Goal: Task Accomplishment & Management: Manage account settings

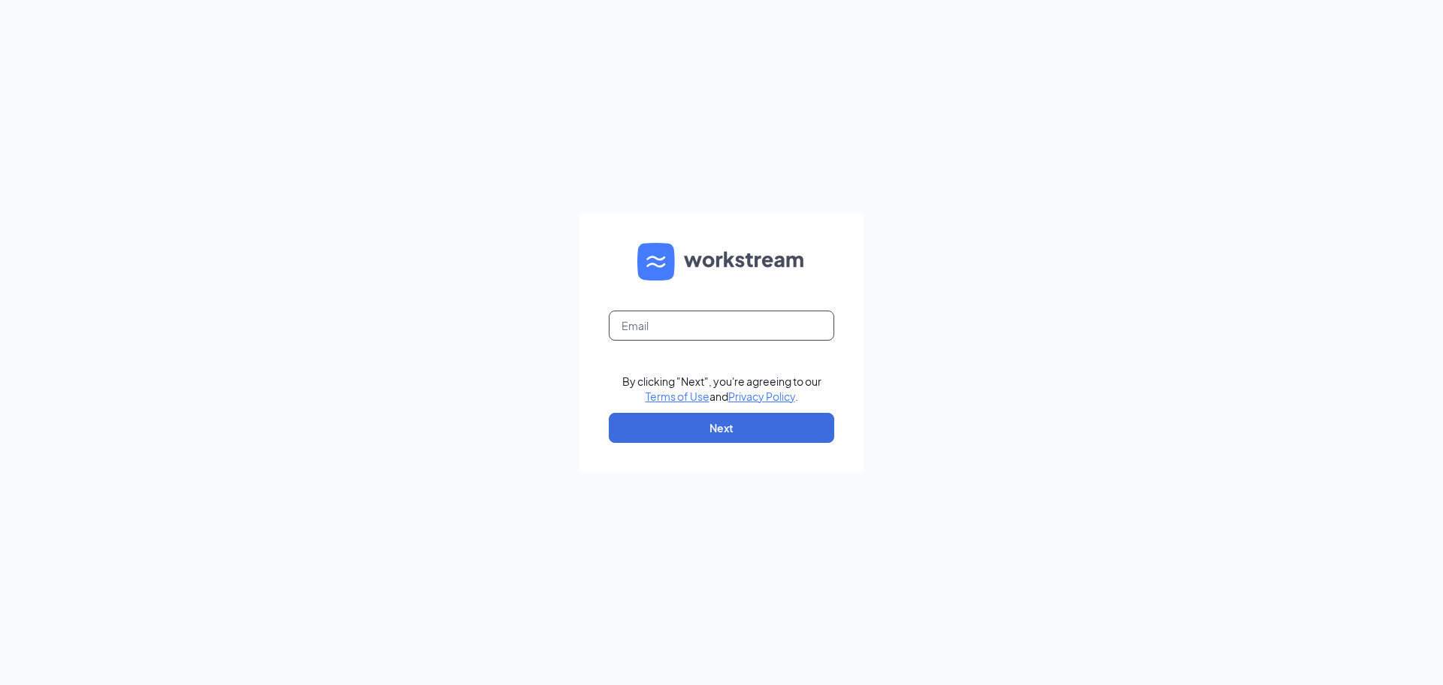
click at [697, 322] on input "text" at bounding box center [721, 325] width 225 height 30
type input "[EMAIL_ADDRESS][DOMAIN_NAME]"
click at [701, 429] on button "Next" at bounding box center [721, 428] width 225 height 30
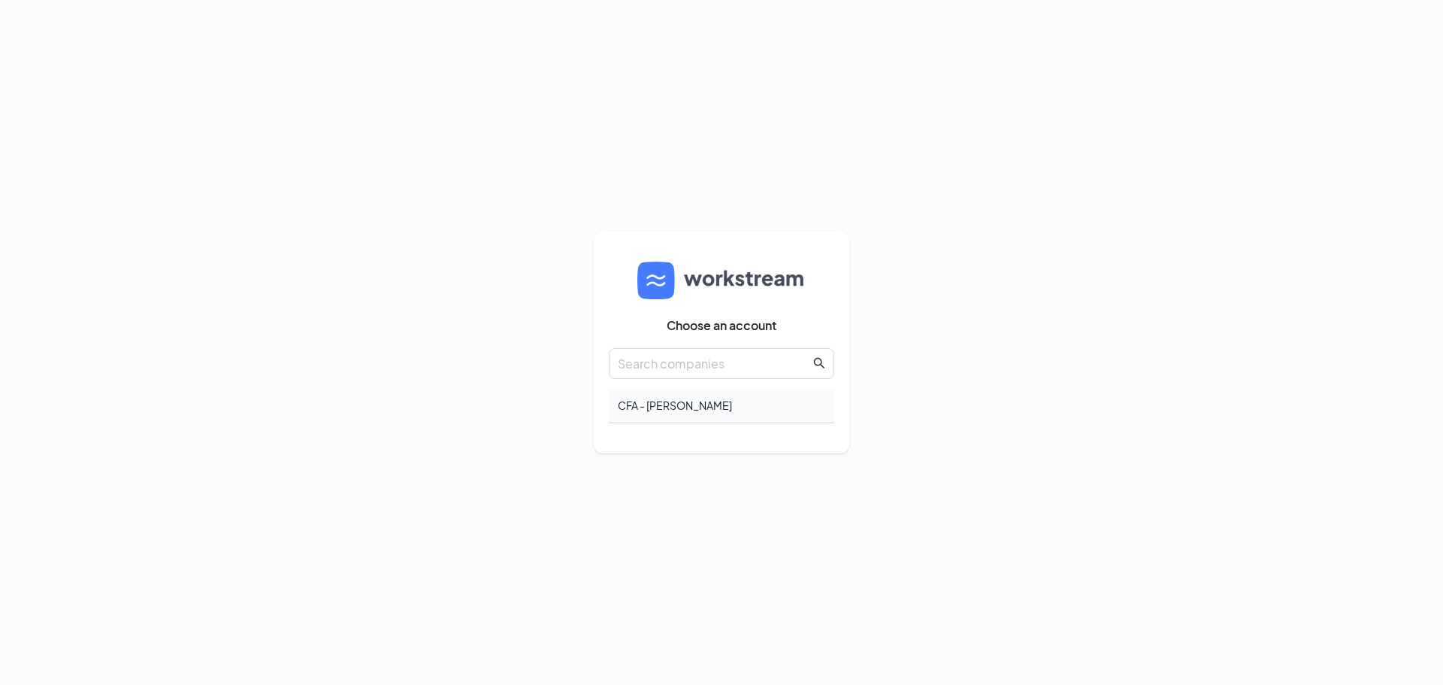
click at [682, 404] on div "CFA - Mark Eller" at bounding box center [721, 405] width 225 height 35
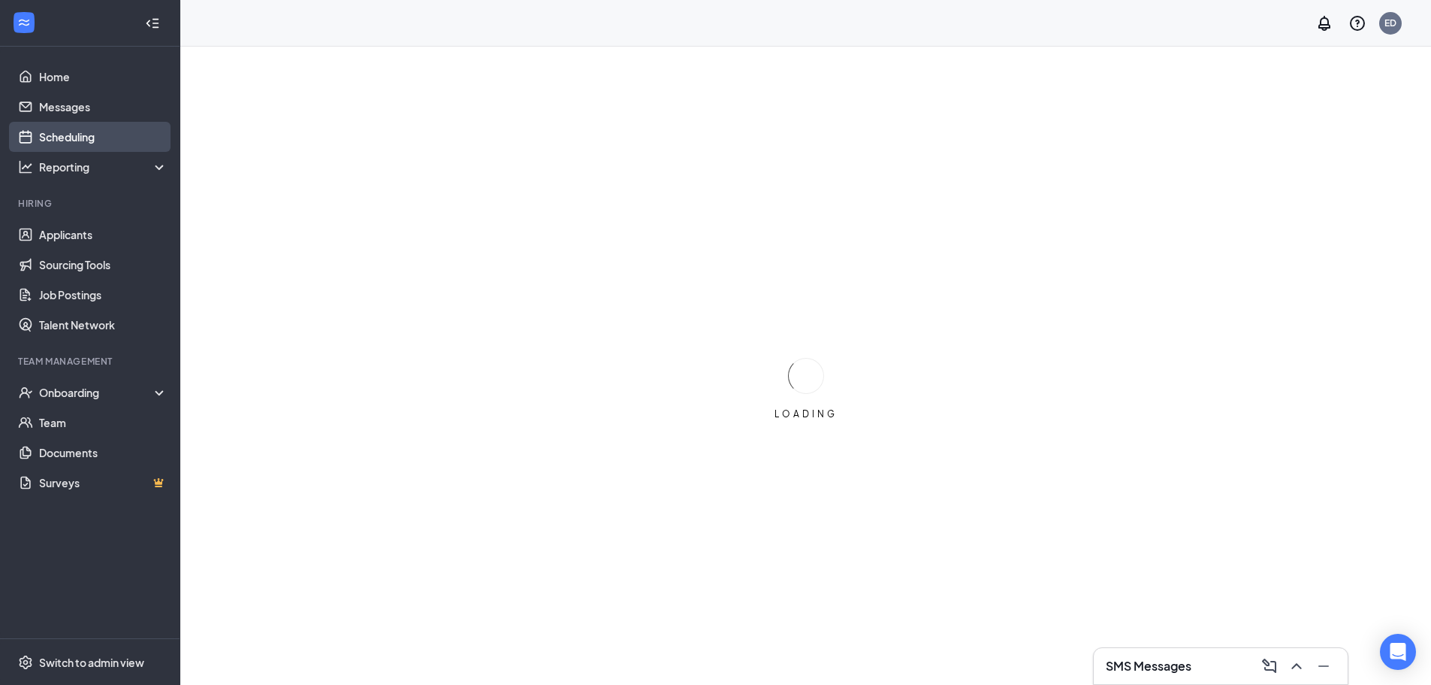
click at [59, 141] on link "Scheduling" at bounding box center [103, 137] width 128 height 30
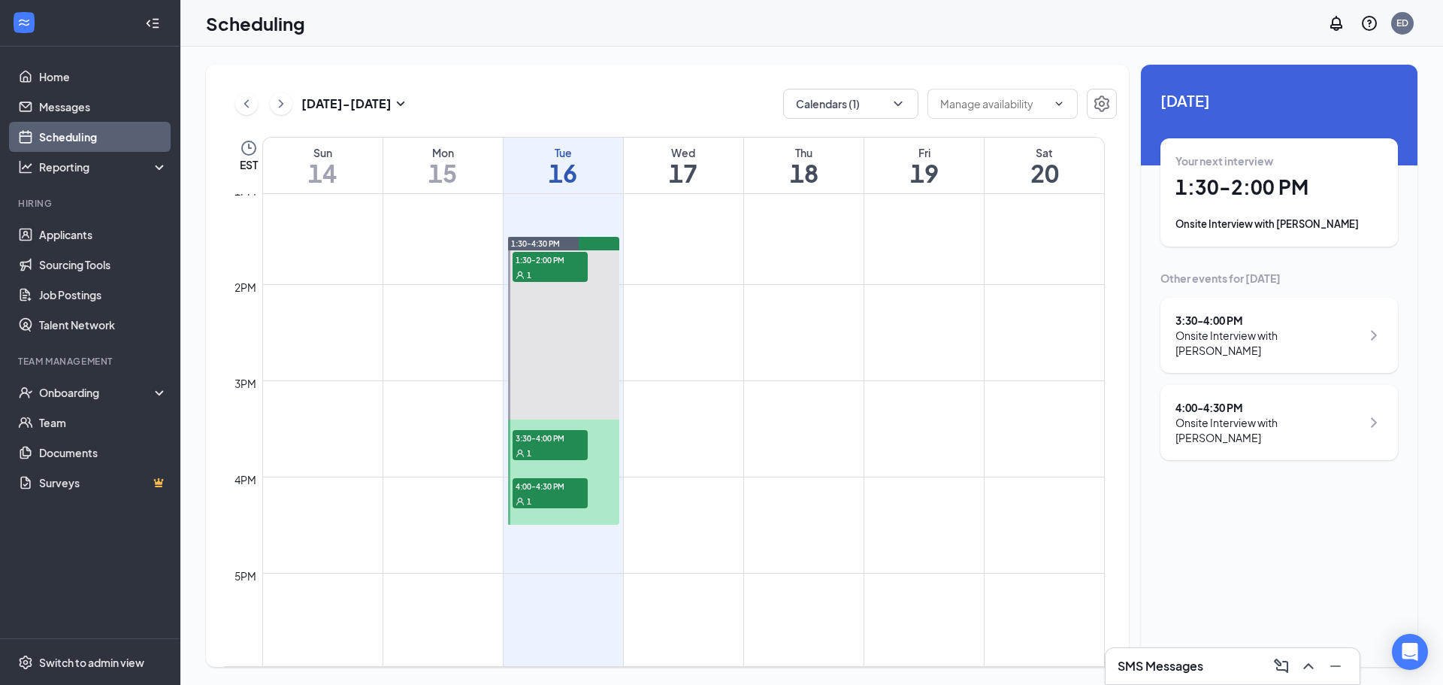
scroll to position [1265, 0]
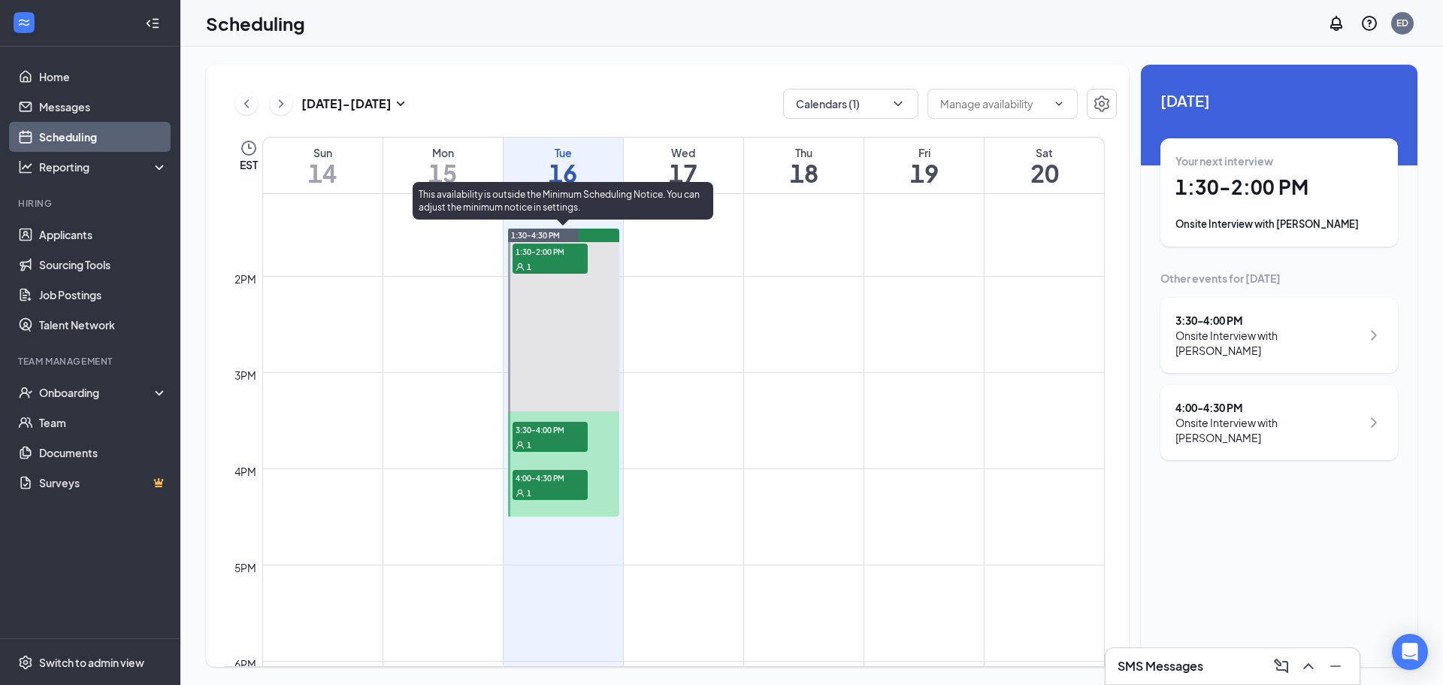
click at [570, 254] on span "1:30-2:00 PM" at bounding box center [549, 250] width 75 height 15
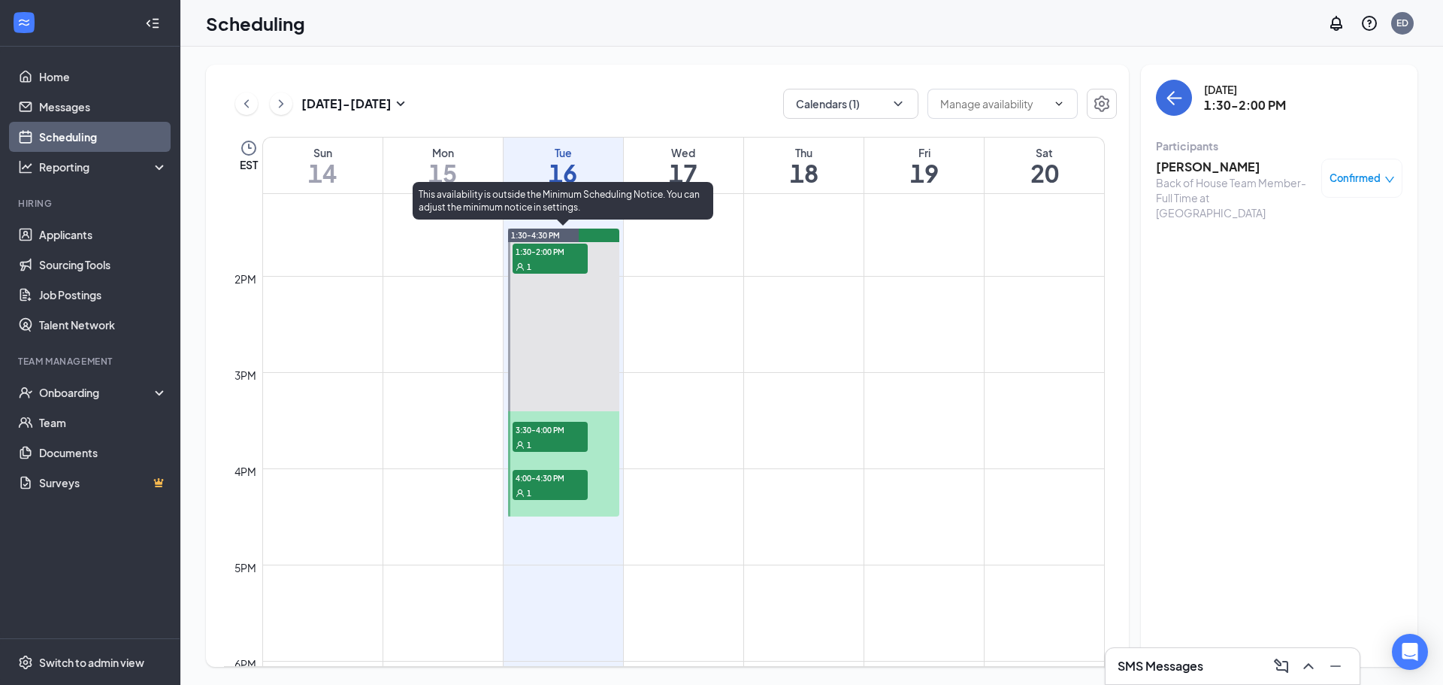
click at [569, 438] on div "1" at bounding box center [549, 444] width 75 height 15
click at [569, 487] on div "1" at bounding box center [549, 492] width 75 height 15
click at [565, 257] on span "1:30-2:00 PM" at bounding box center [549, 250] width 75 height 15
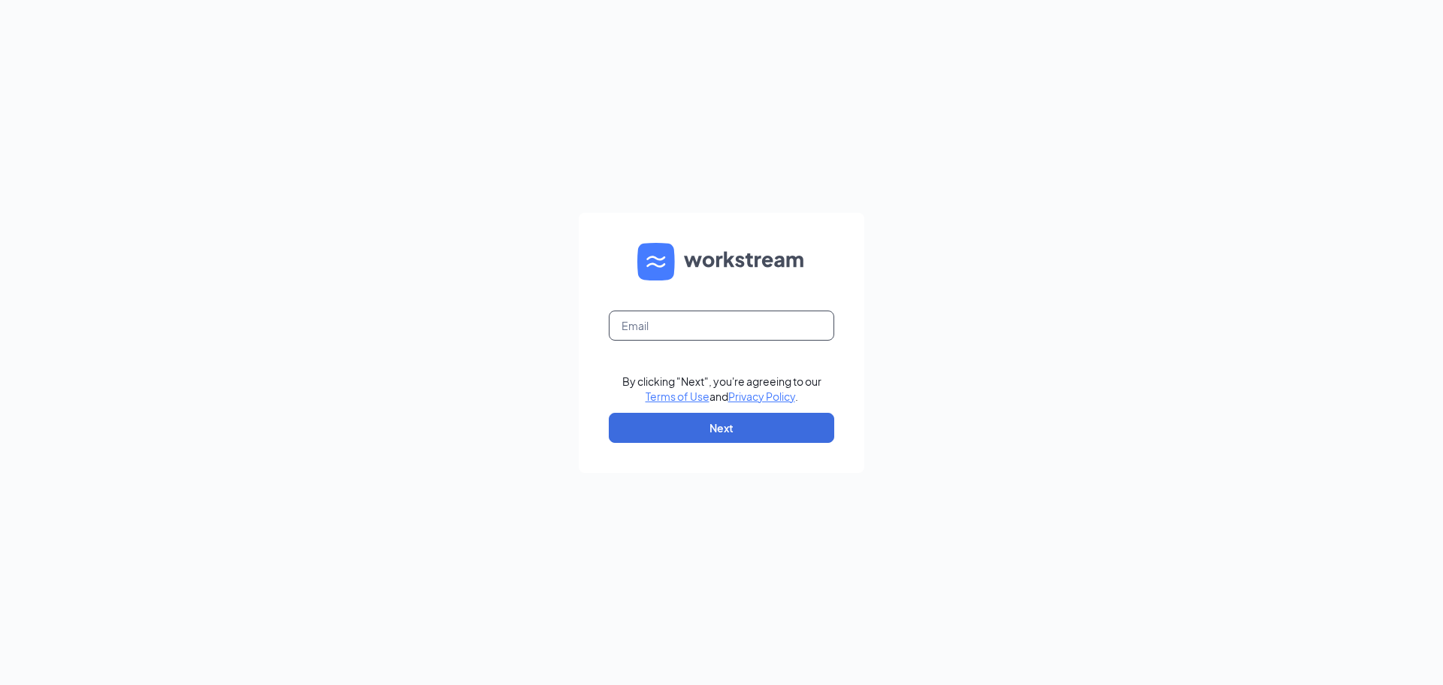
click at [692, 321] on input "text" at bounding box center [721, 325] width 225 height 30
type input "[EMAIL_ADDRESS][DOMAIN_NAME]"
click at [731, 423] on button "Next" at bounding box center [721, 428] width 225 height 30
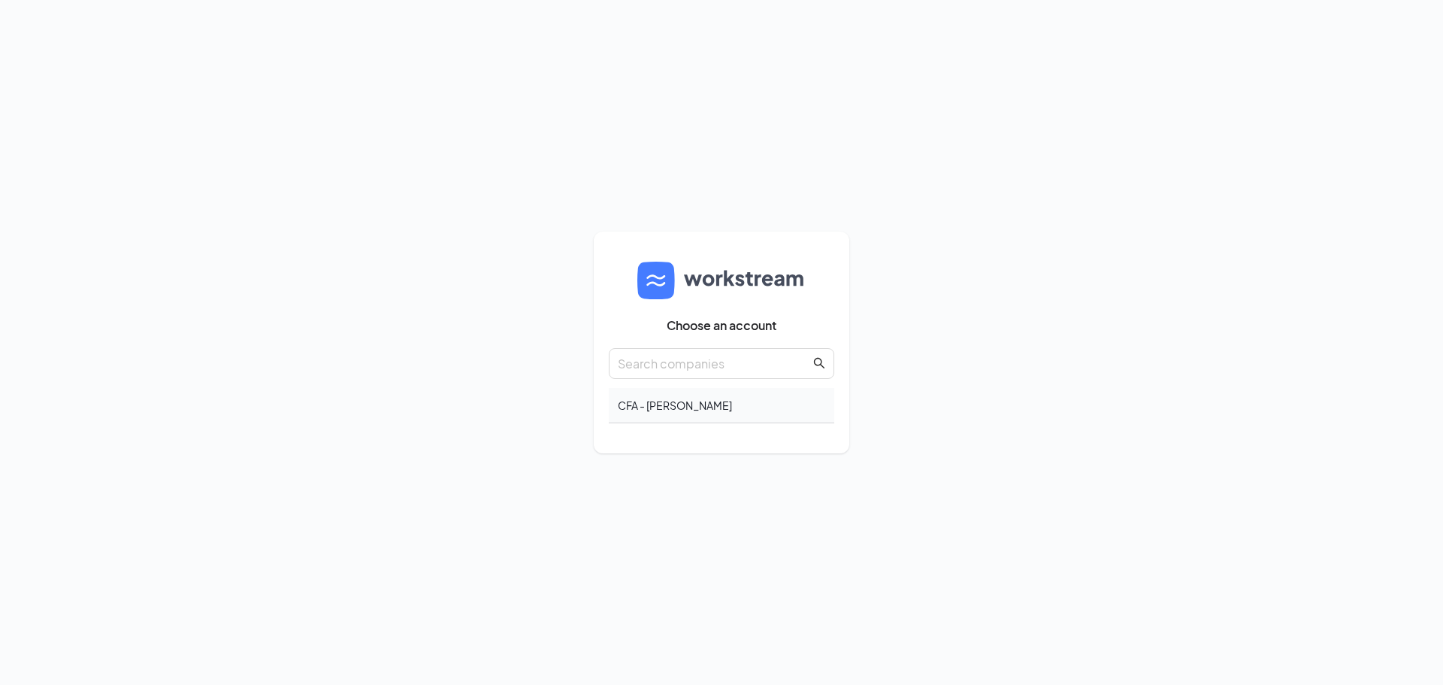
click at [688, 410] on div "CFA - [PERSON_NAME]" at bounding box center [721, 405] width 225 height 35
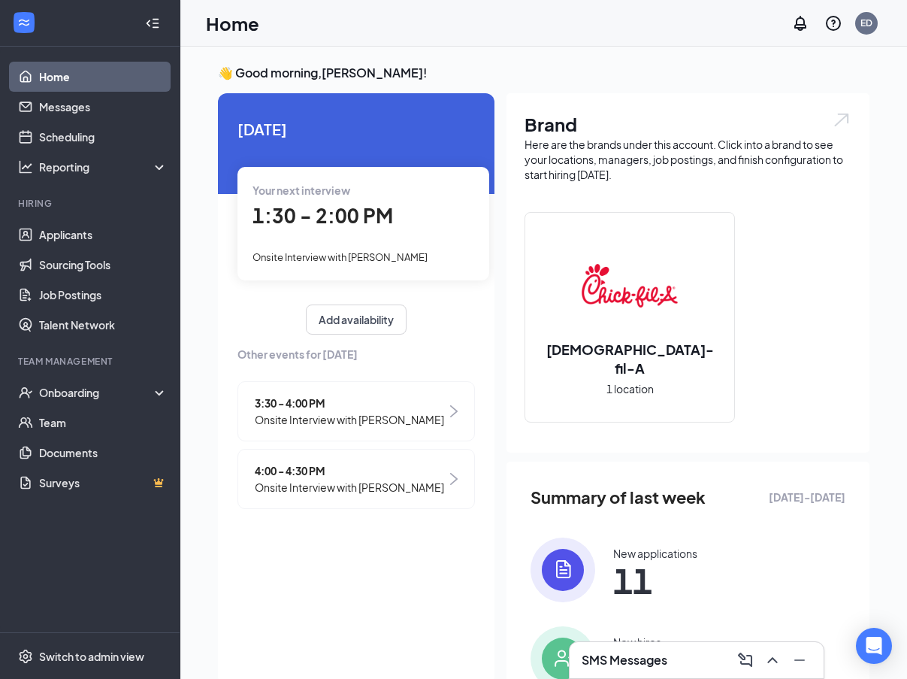
click at [893, 201] on div "👋 Good morning, [PERSON_NAME] ! [DATE] Your next interview 1:30 - 2:00 PM Onsit…" at bounding box center [543, 442] width 727 height 791
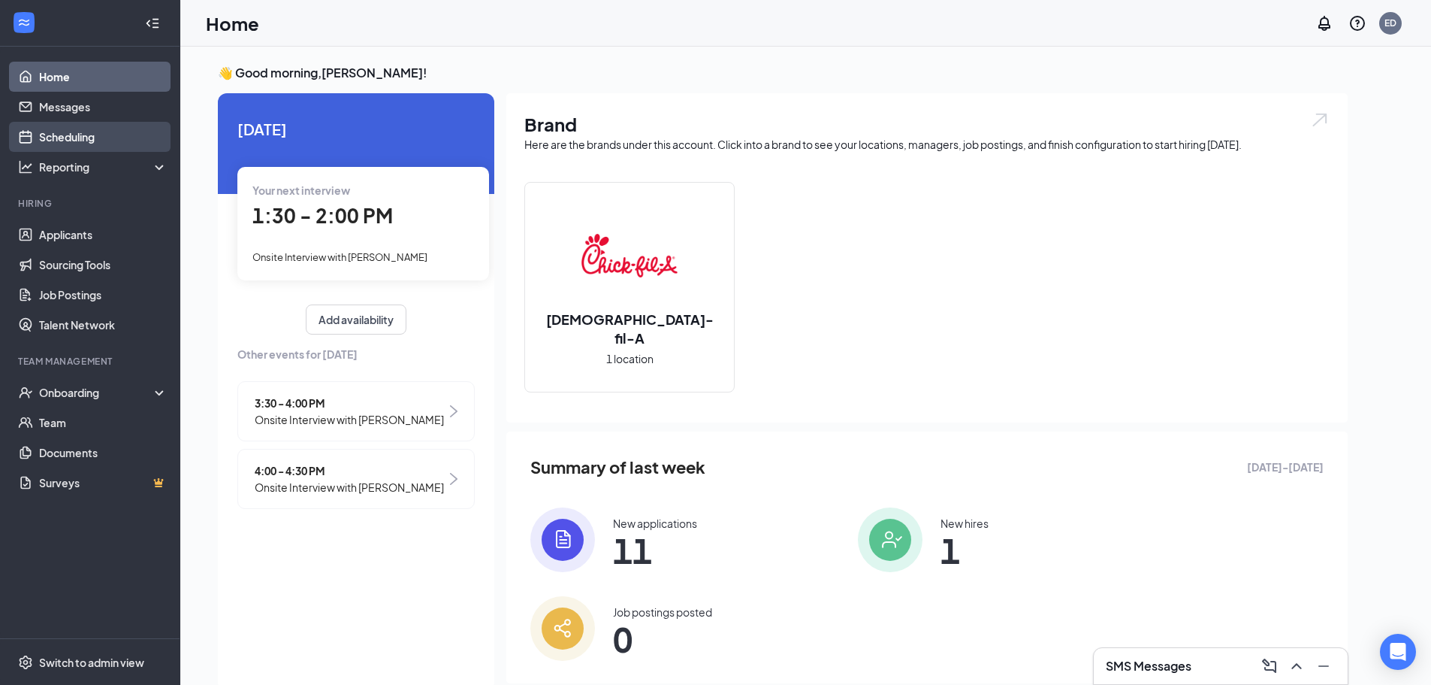
click at [68, 122] on link "Scheduling" at bounding box center [103, 137] width 128 height 30
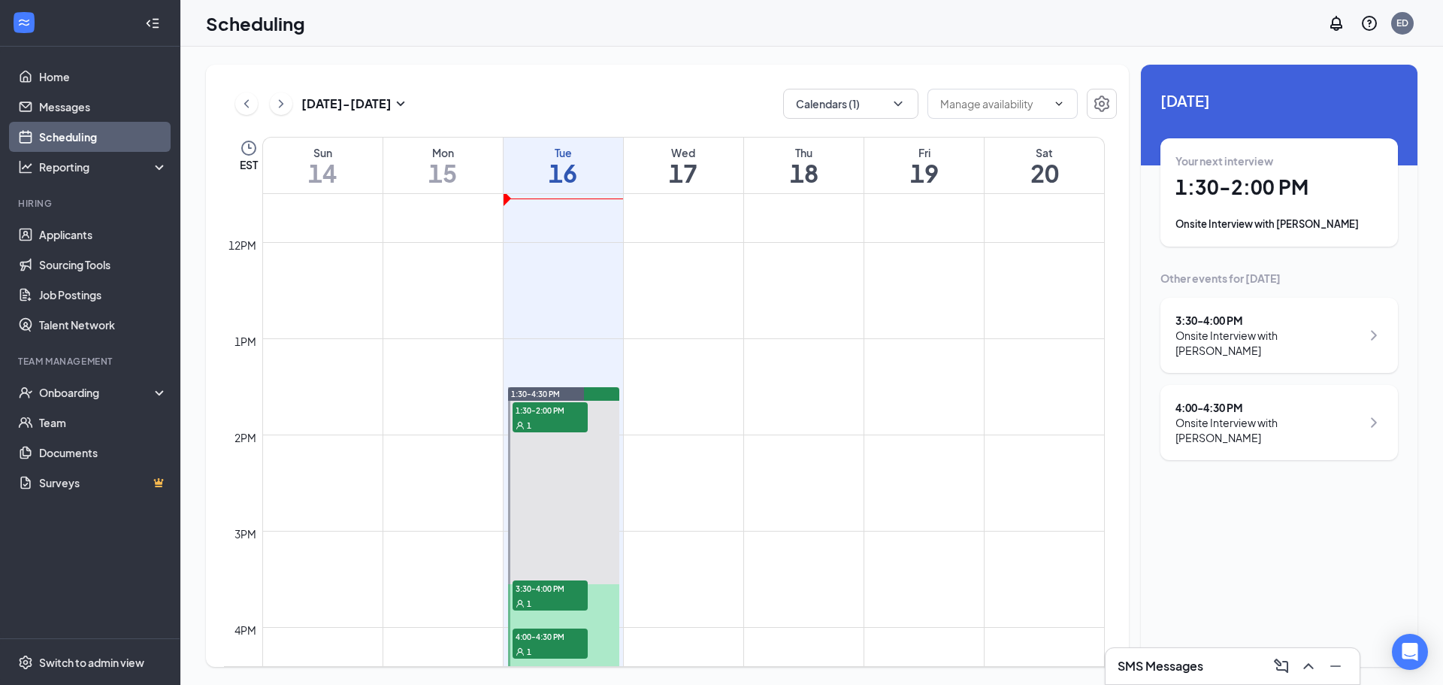
scroll to position [1190, 0]
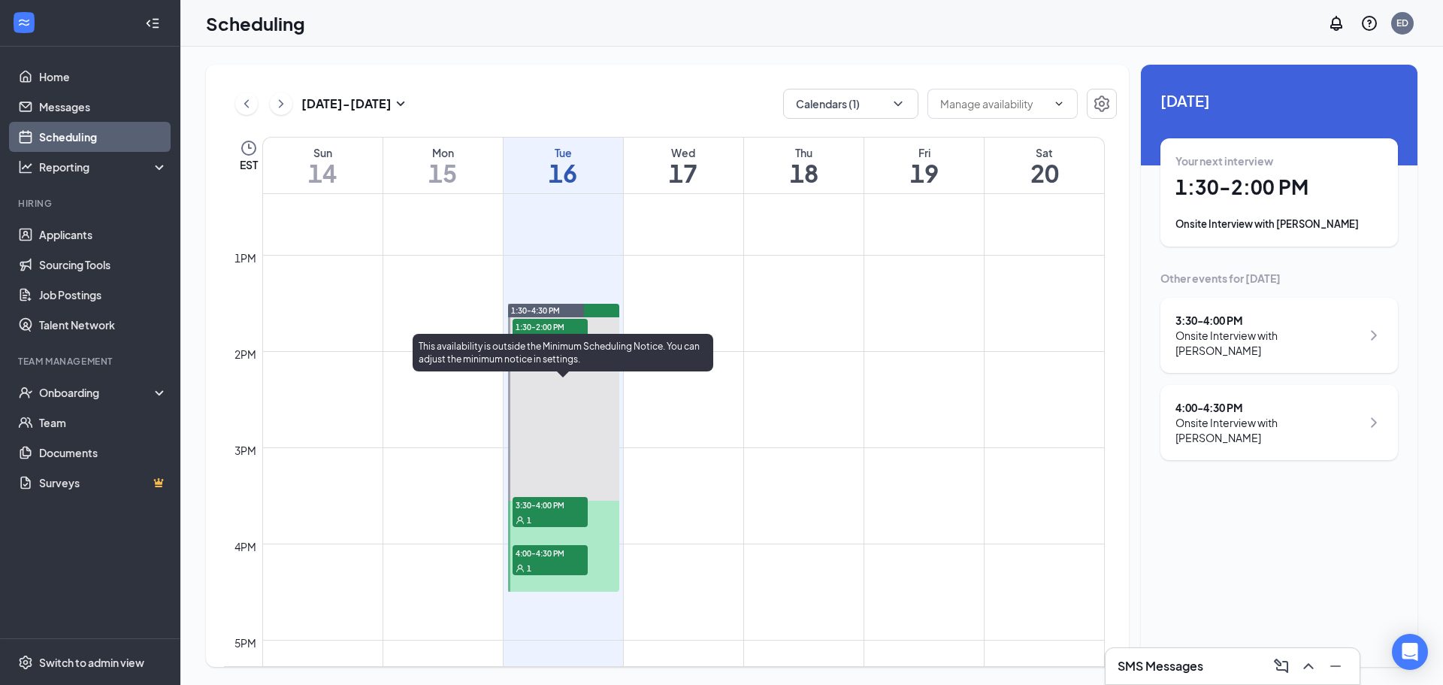
click at [572, 324] on span "1:30-2:00 PM" at bounding box center [549, 326] width 75 height 15
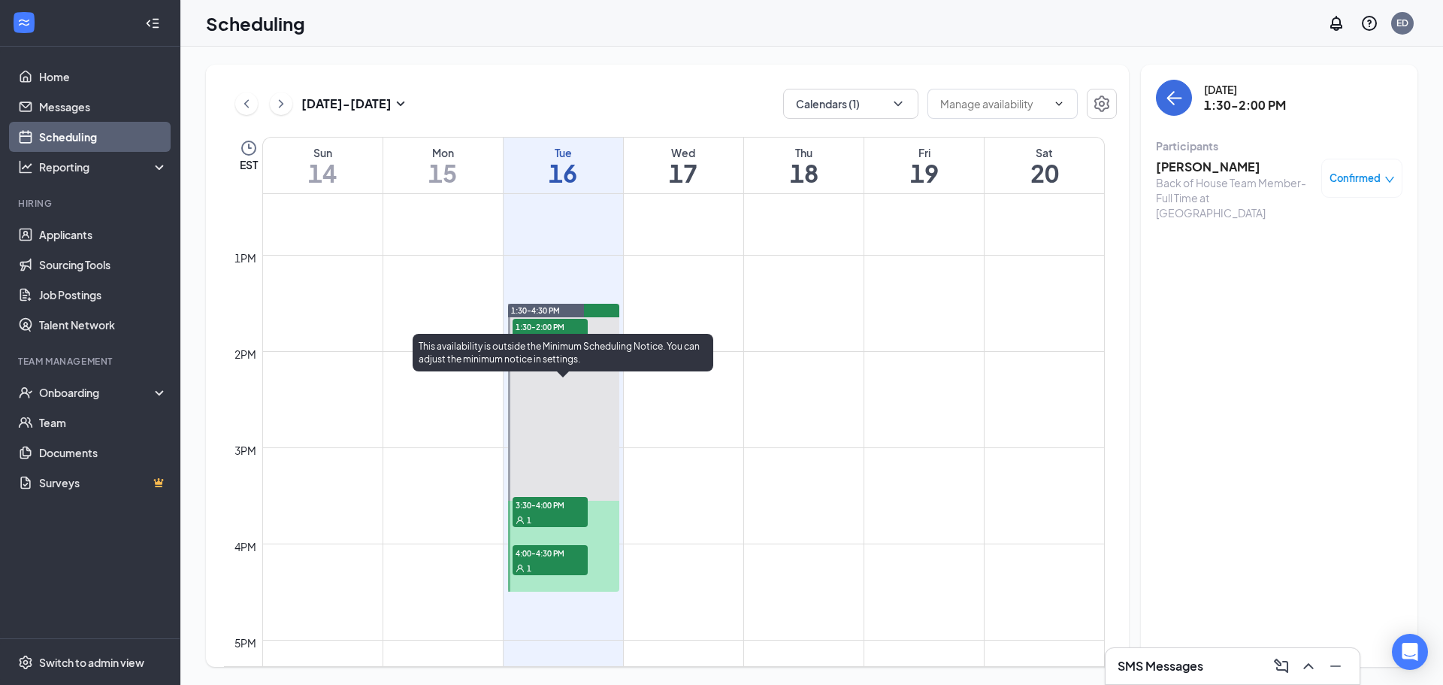
click at [572, 324] on span "1:30-2:00 PM" at bounding box center [549, 326] width 75 height 15
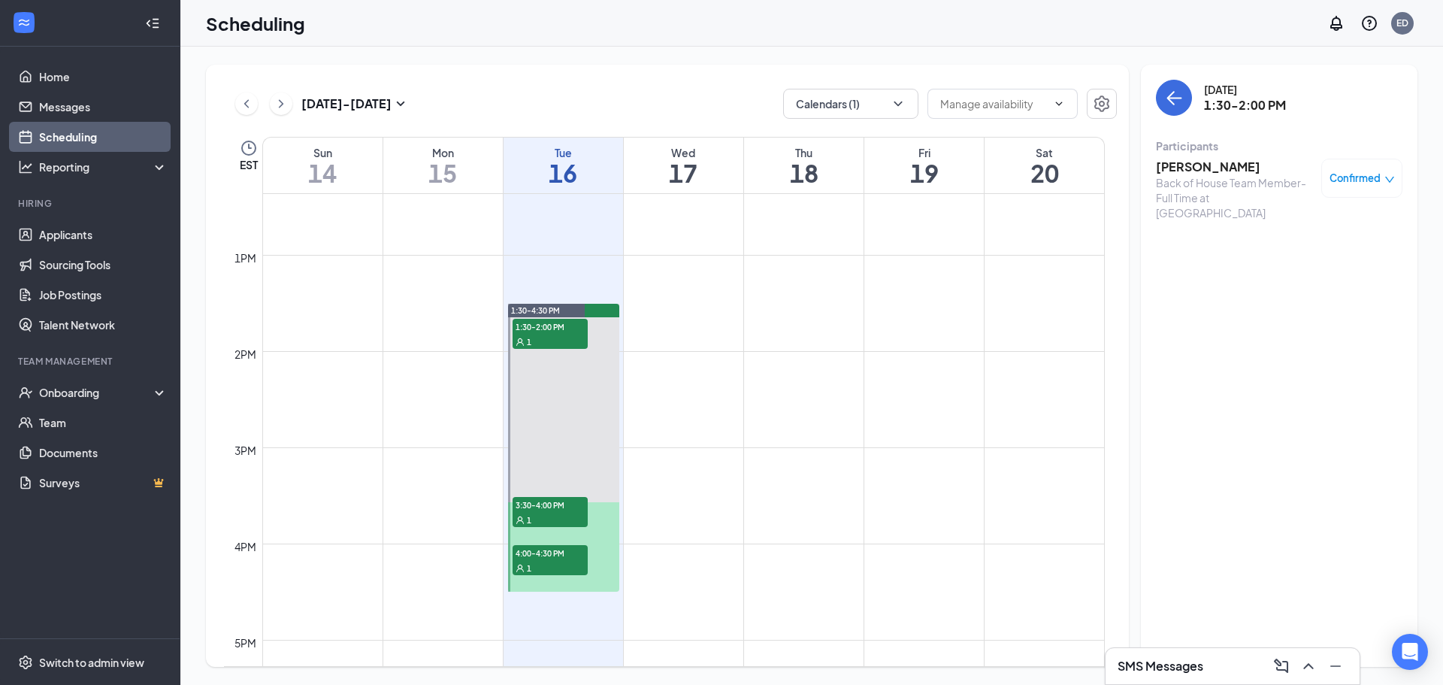
click at [1194, 160] on h3 "[PERSON_NAME]" at bounding box center [1235, 167] width 158 height 17
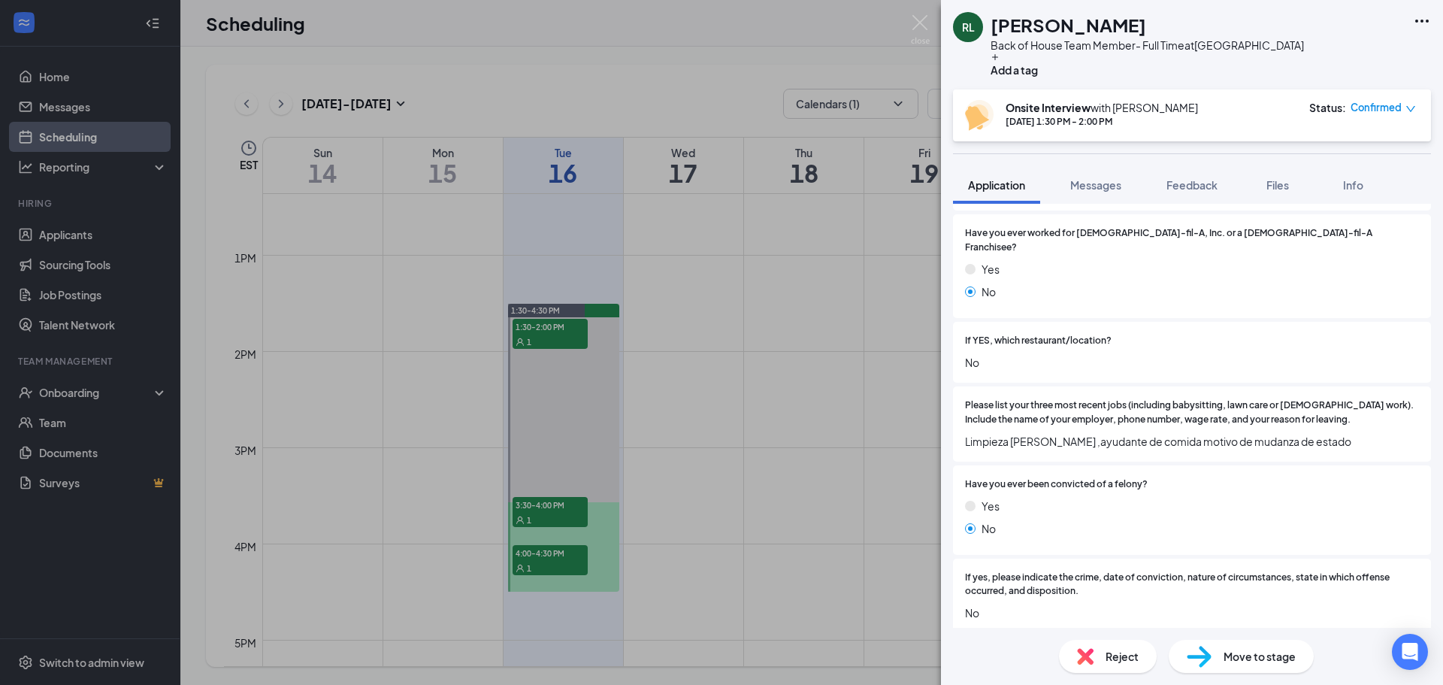
scroll to position [628, 0]
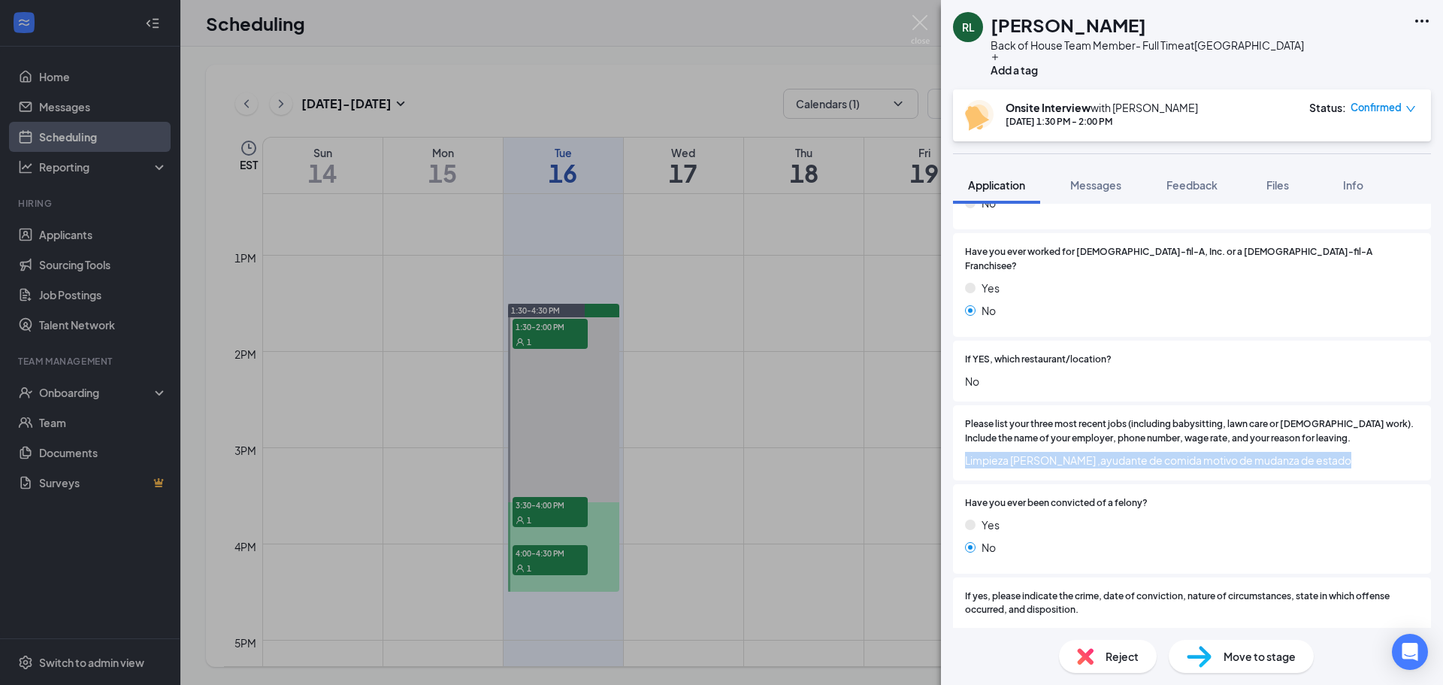
drag, startPoint x: 966, startPoint y: 445, endPoint x: 1347, endPoint y: 443, distance: 380.2
click at [1347, 452] on span "Limpieza [PERSON_NAME] ,ayudante de comida motivo de mudanza de estado" at bounding box center [1192, 460] width 454 height 17
copy span "Limpieza [PERSON_NAME] ,ayudante de comida motivo de mudanza de estado"
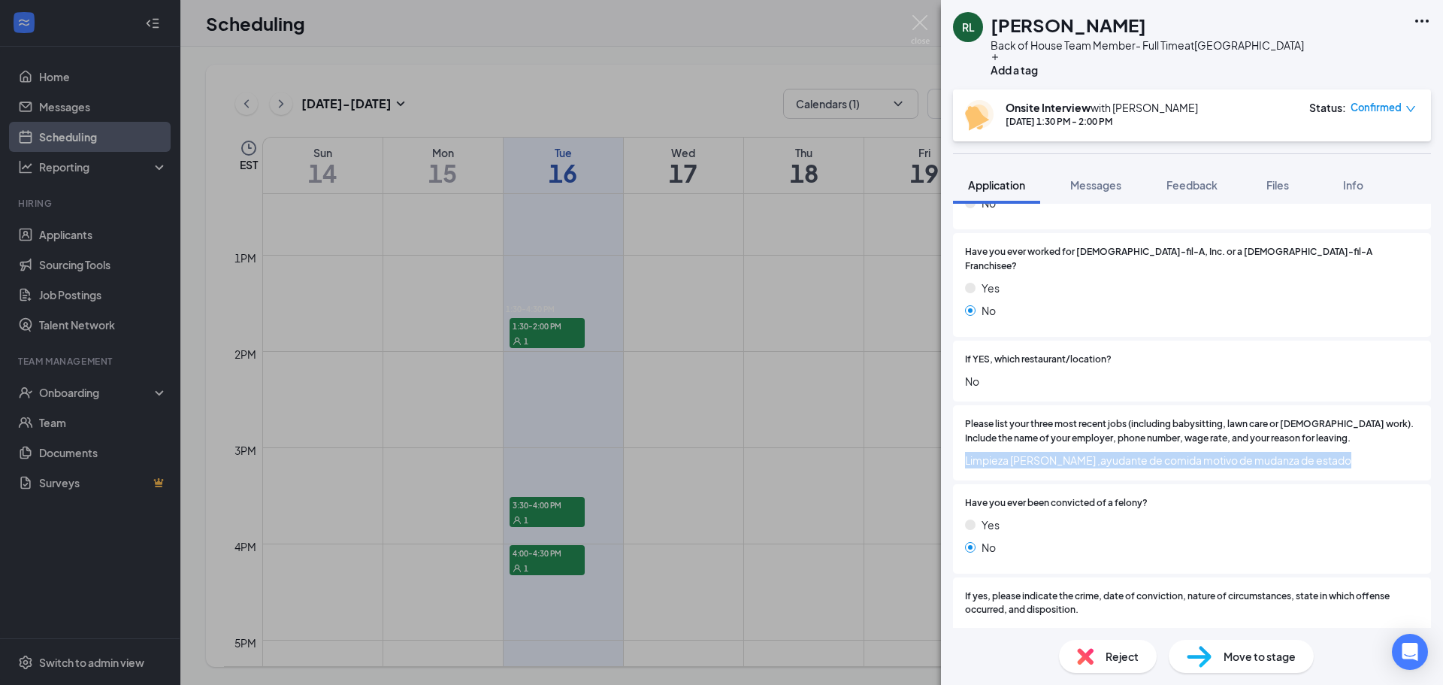
click at [1153, 452] on span "Limpieza [PERSON_NAME] ,ayudante de comida motivo de mudanza de estado" at bounding box center [1192, 460] width 454 height 17
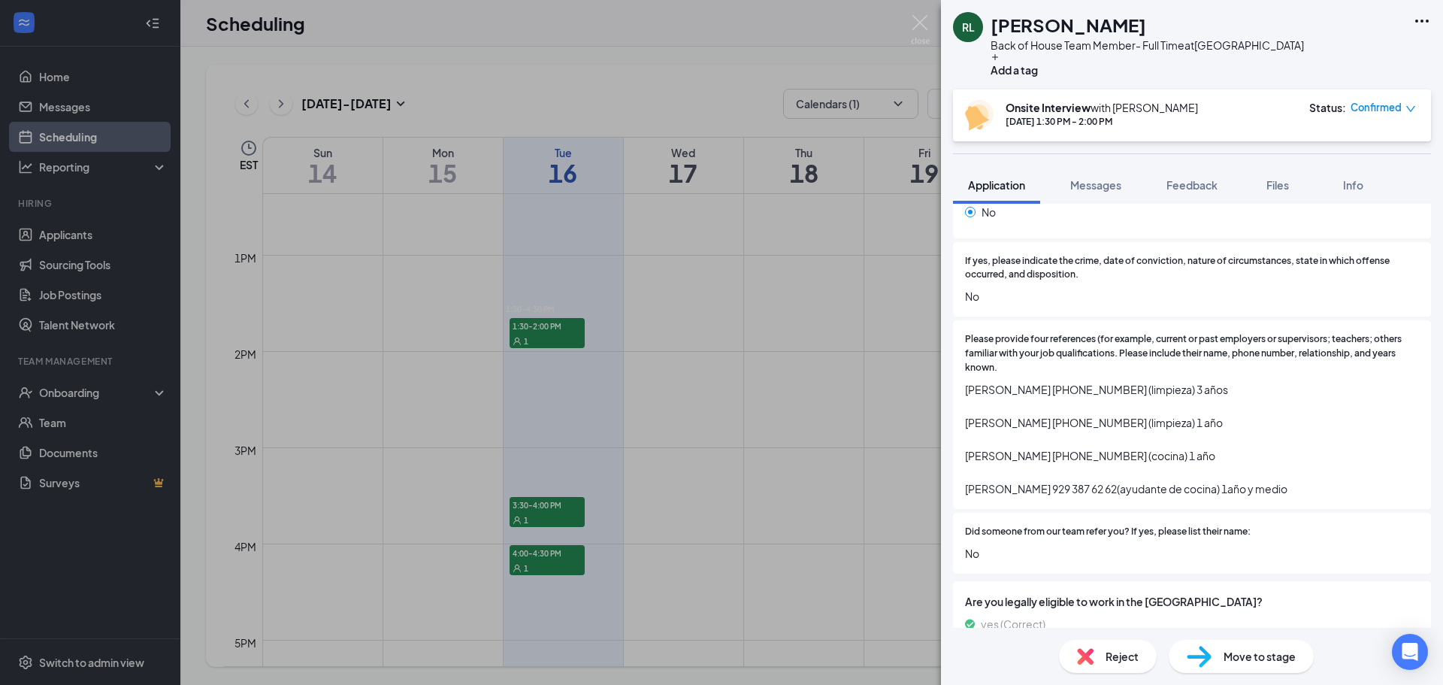
scroll to position [1004, 0]
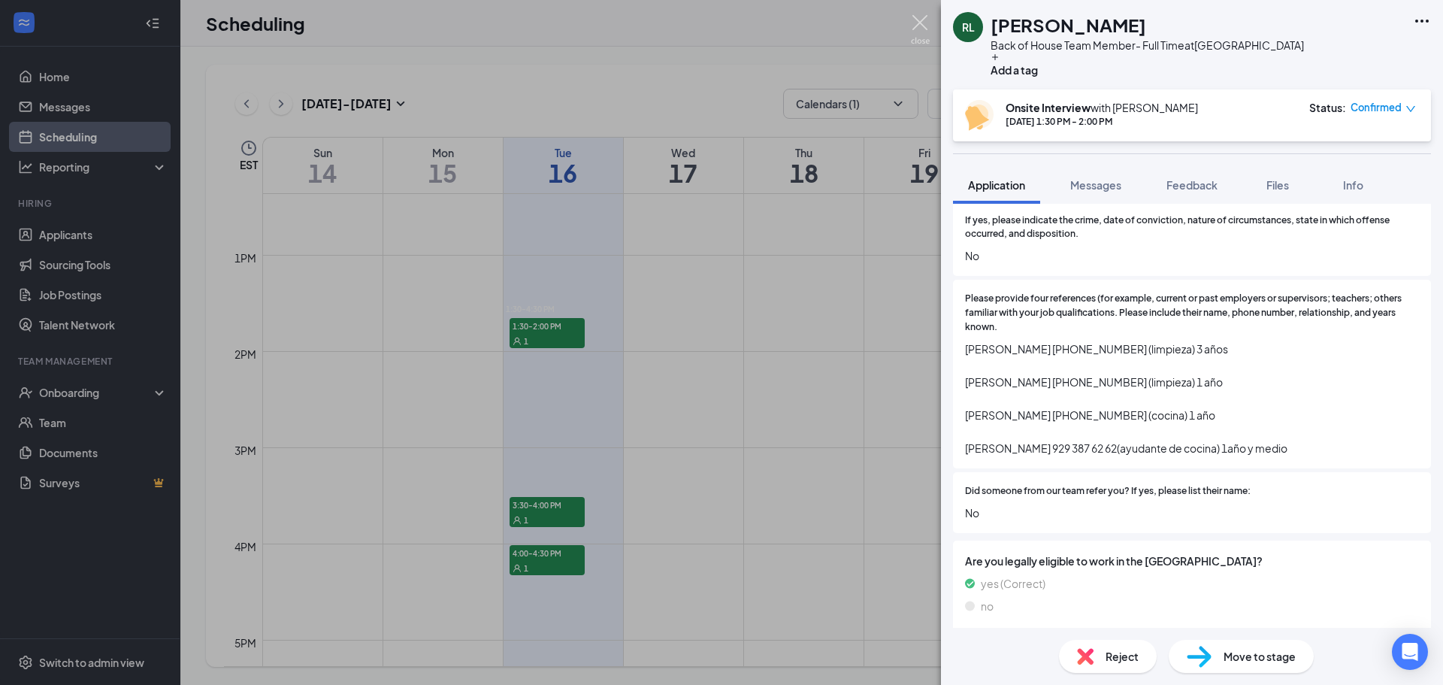
click at [920, 23] on img at bounding box center [920, 29] width 19 height 29
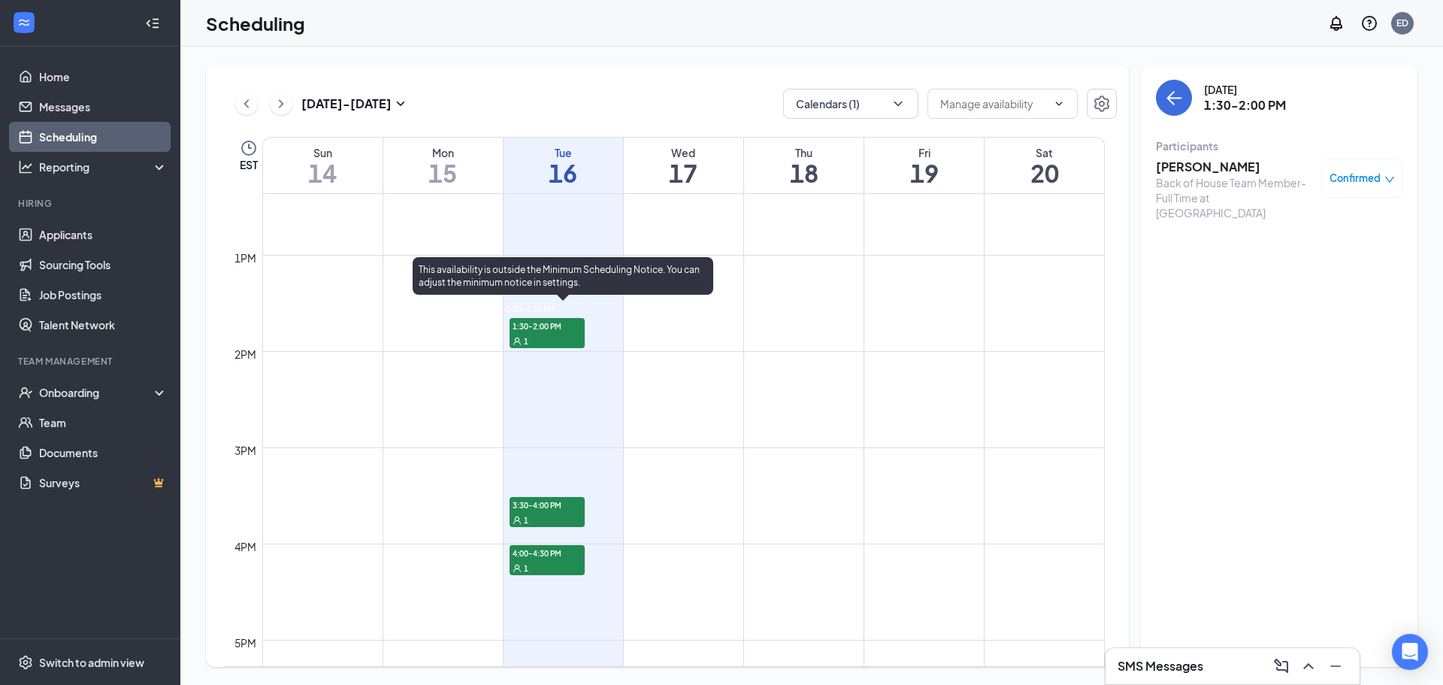
click at [559, 509] on span "3:30-4:00 PM" at bounding box center [546, 504] width 75 height 15
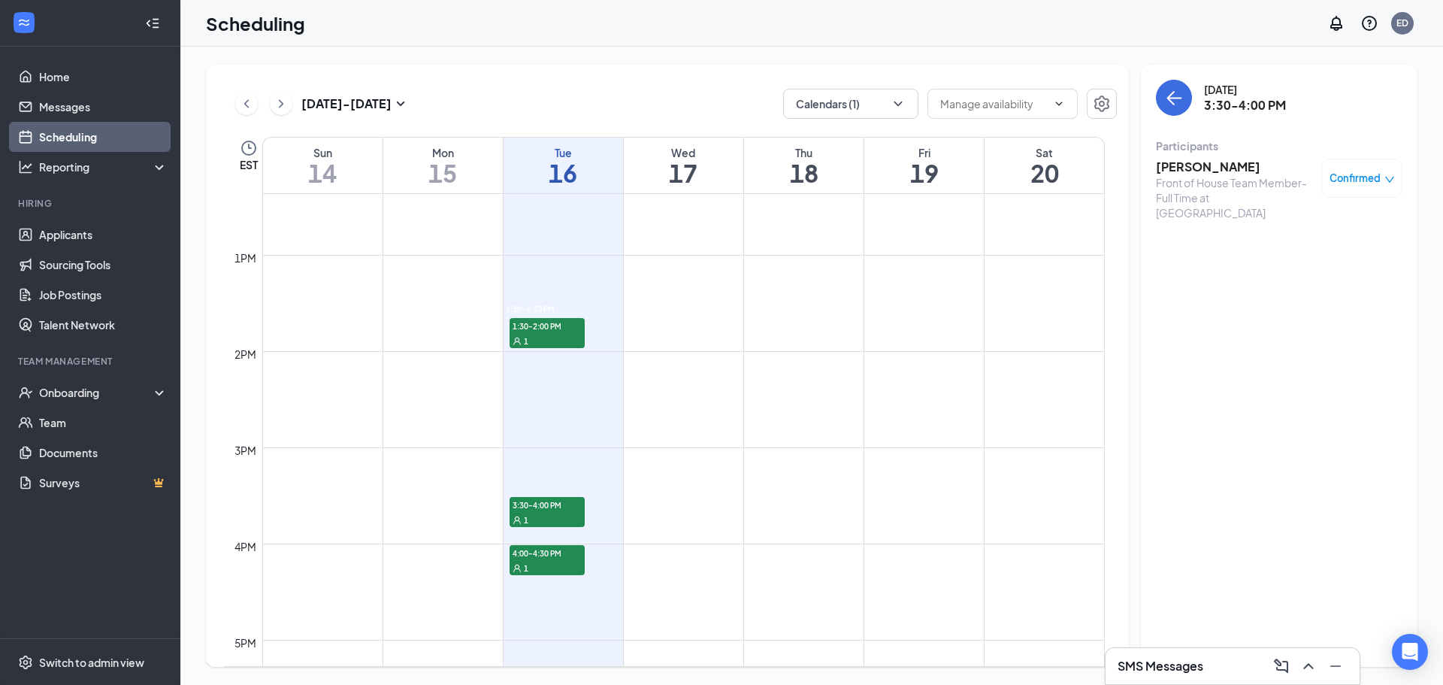
click at [1205, 169] on h3 "[PERSON_NAME]" at bounding box center [1235, 167] width 158 height 17
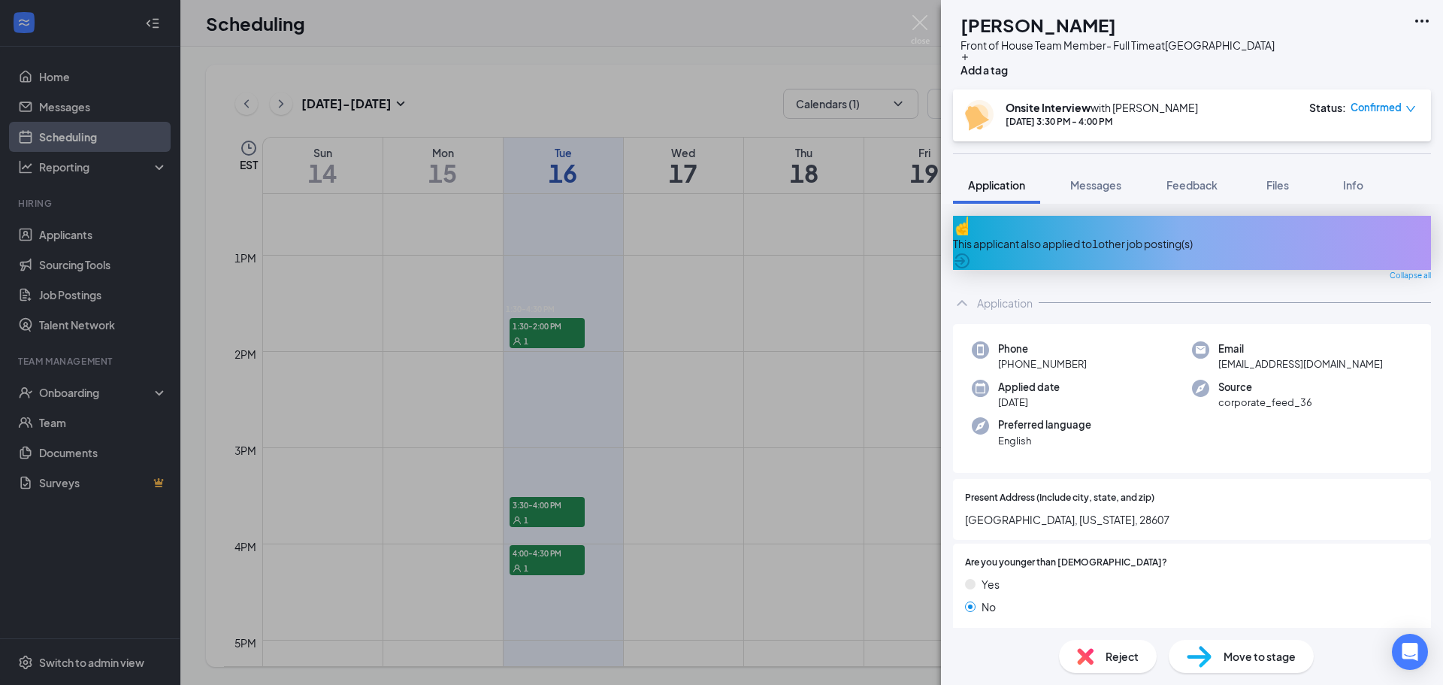
click at [1066, 235] on div "This applicant also applied to 1 other job posting(s)" at bounding box center [1192, 243] width 478 height 17
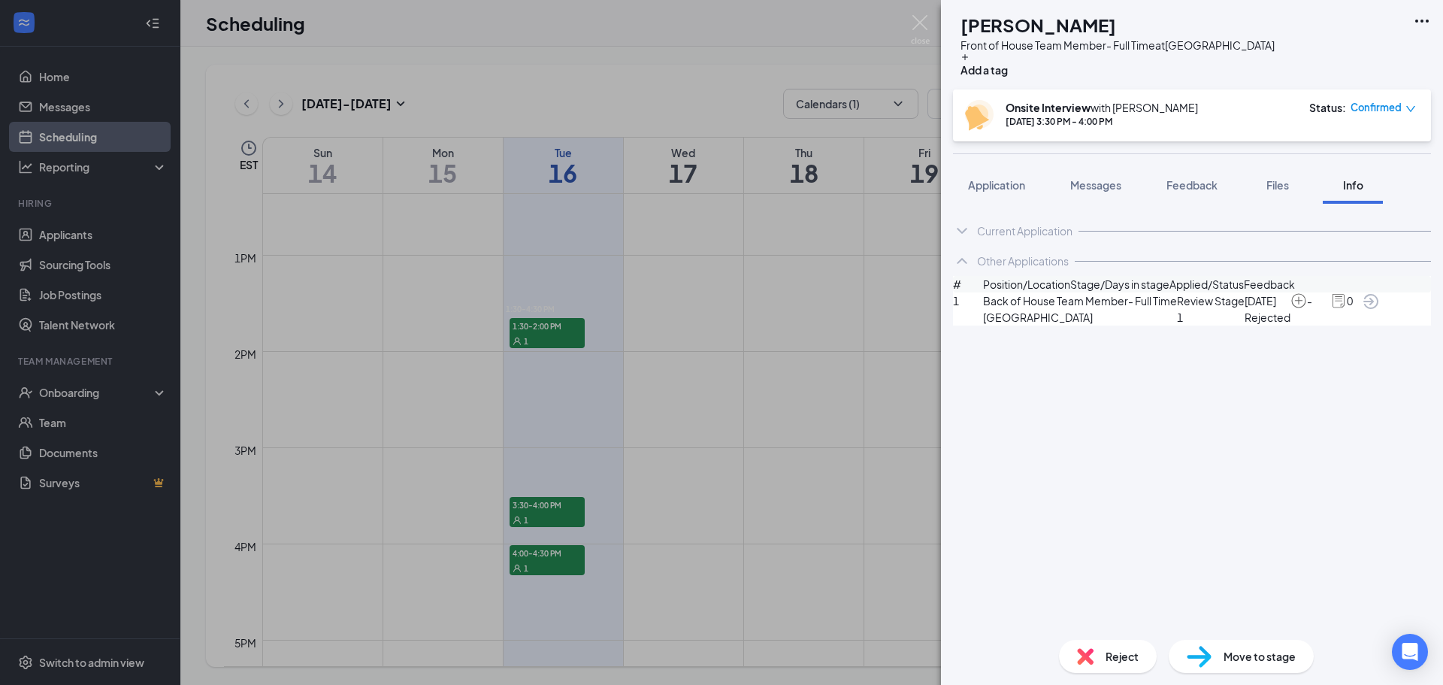
click at [951, 189] on div "Application Messages Feedback Files Info" at bounding box center [1192, 185] width 502 height 38
click at [1002, 187] on span "Application" at bounding box center [996, 185] width 57 height 14
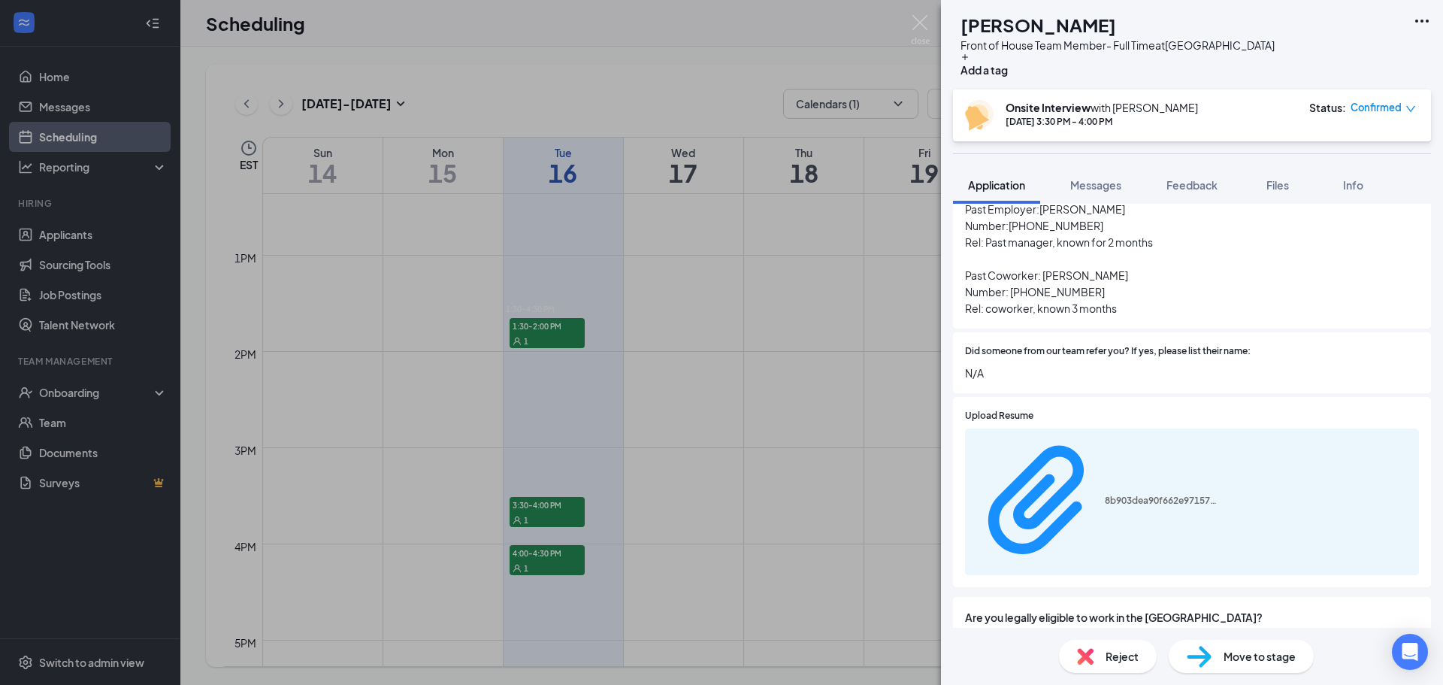
scroll to position [1428, 0]
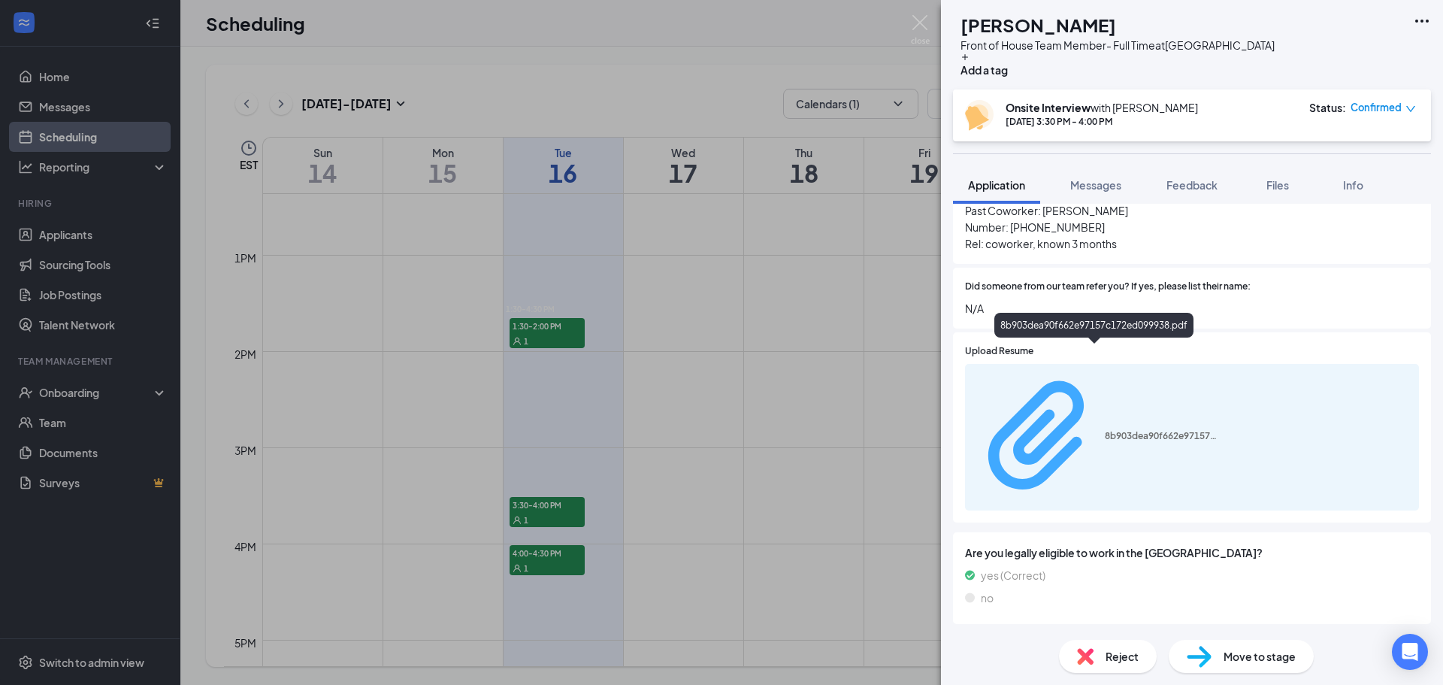
click at [1158, 430] on div "8b903dea90f662e97157c172ed099938.pdf" at bounding box center [1161, 436] width 113 height 12
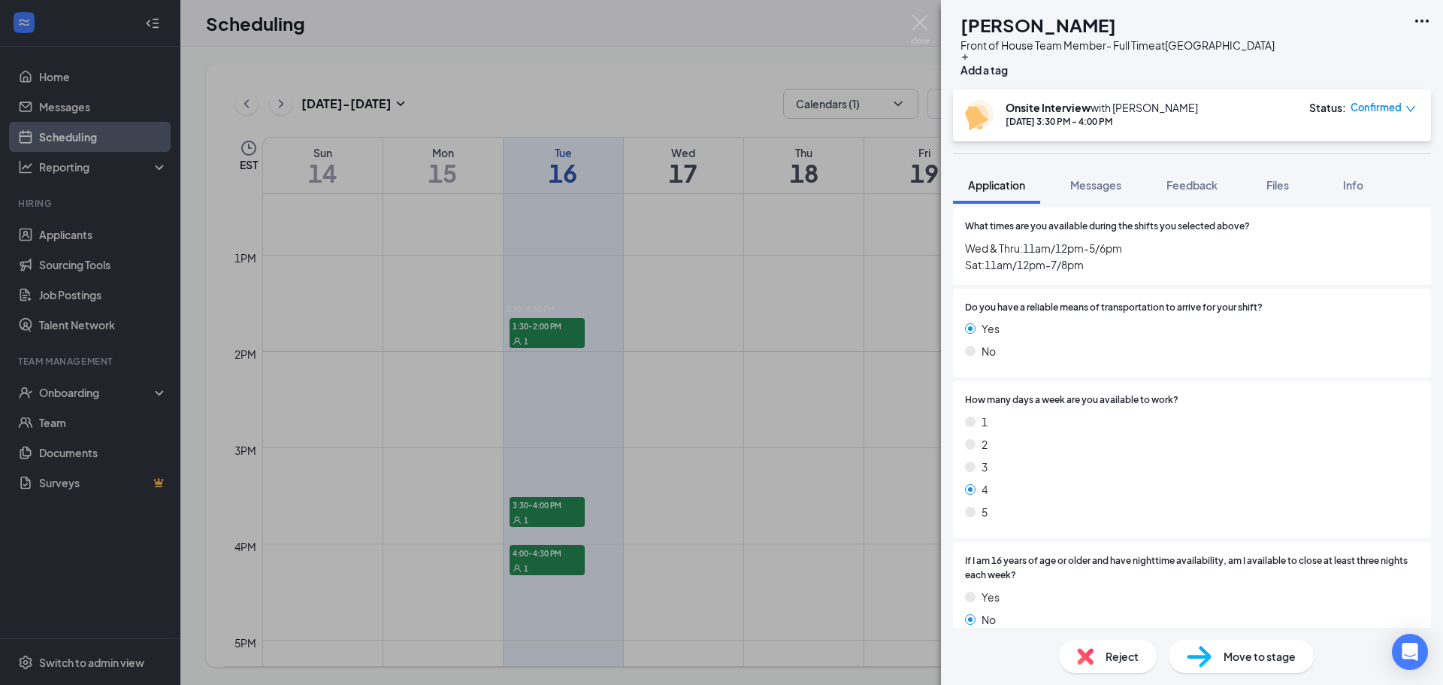
scroll to position [2287, 0]
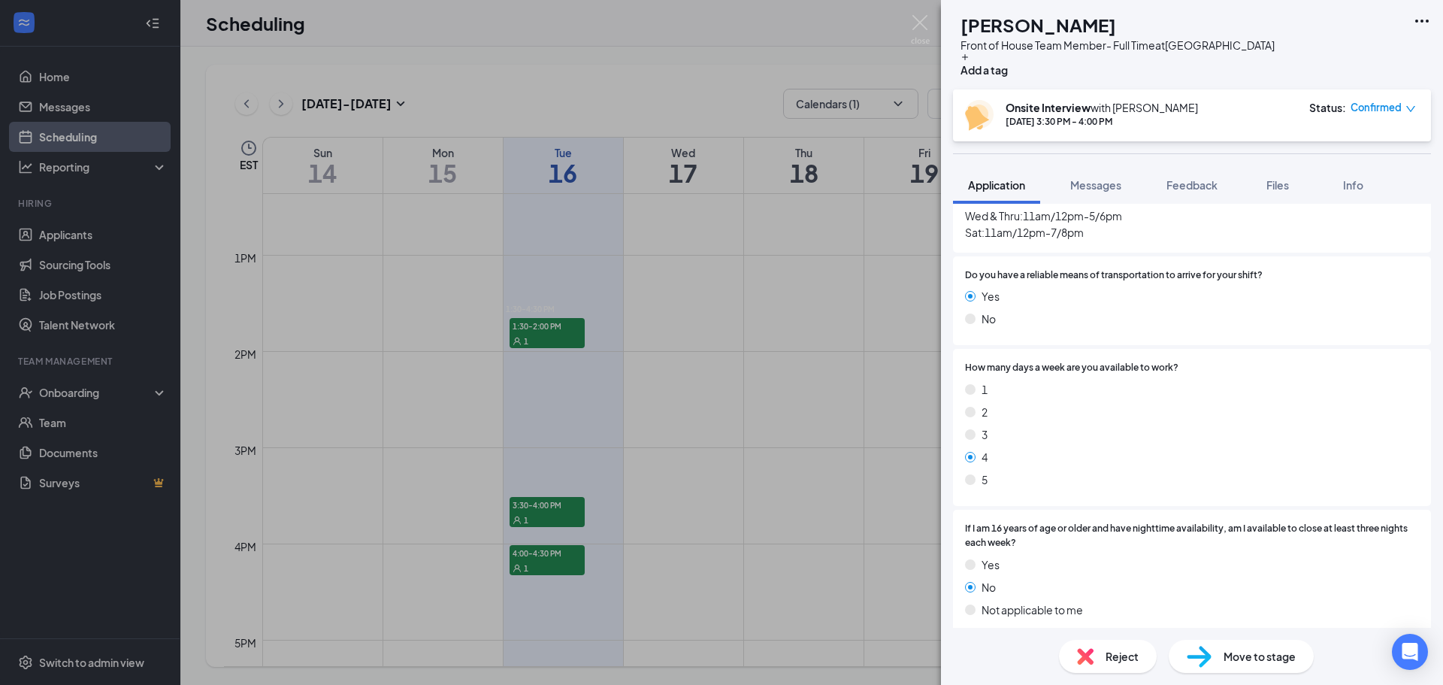
click at [557, 568] on div "[PERSON_NAME] [PERSON_NAME] Front of House Team Member- Full Time at [GEOGRAPHI…" at bounding box center [721, 342] width 1443 height 685
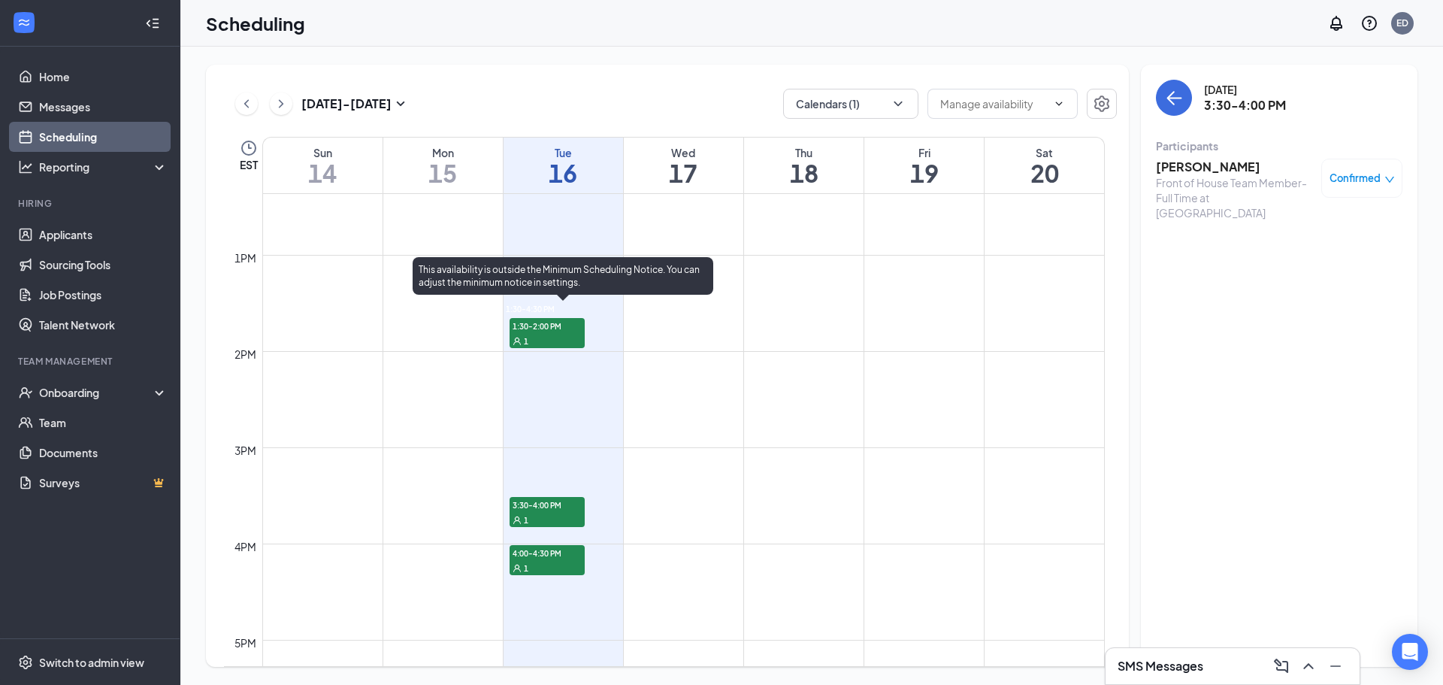
click at [561, 565] on div "1" at bounding box center [546, 567] width 75 height 15
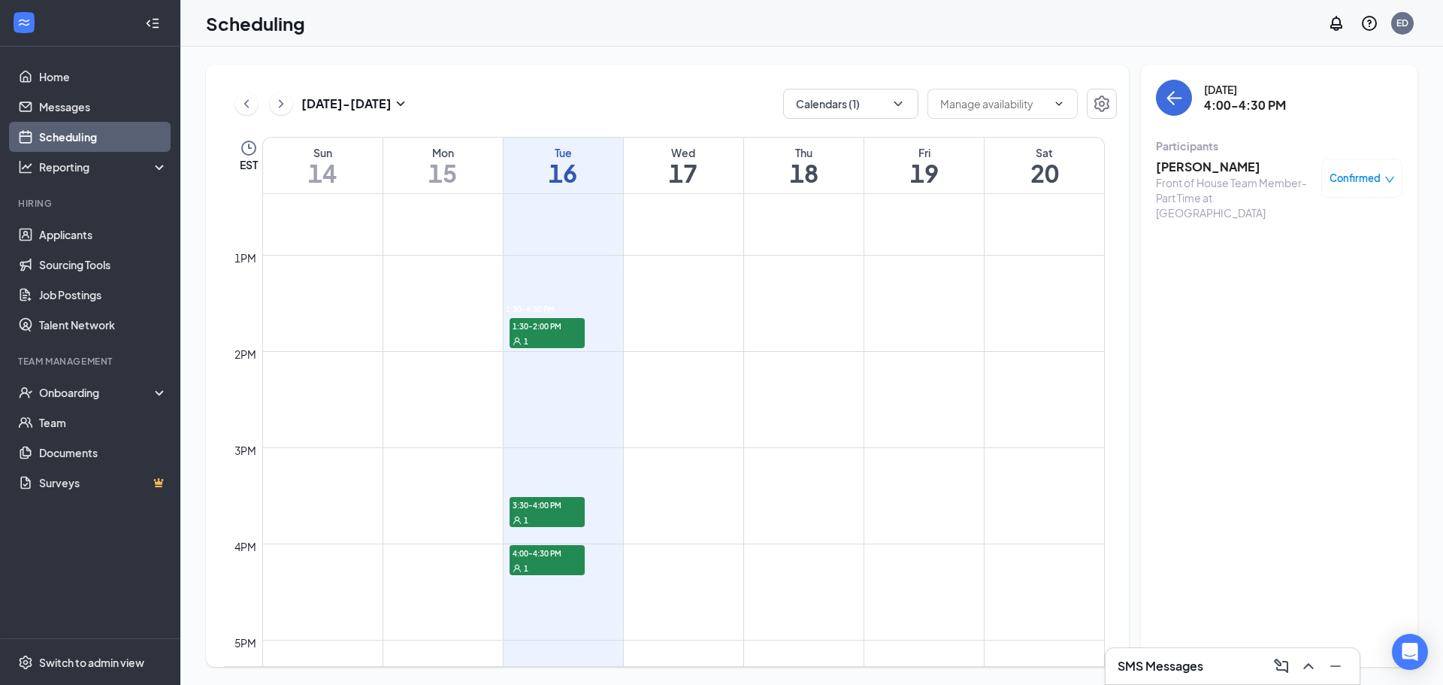
click at [1191, 168] on h3 "[PERSON_NAME]" at bounding box center [1235, 167] width 158 height 17
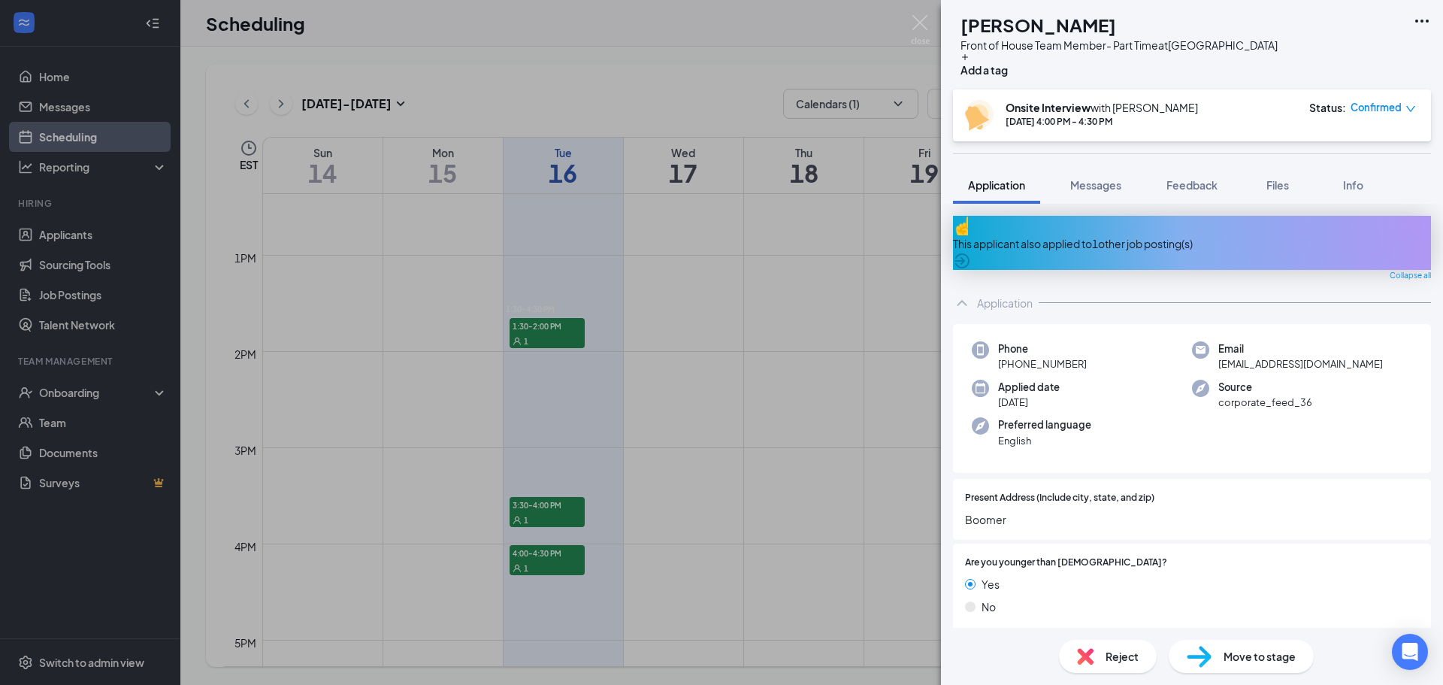
click at [1084, 238] on div "This applicant also applied to 1 other job posting(s)" at bounding box center [1192, 243] width 478 height 17
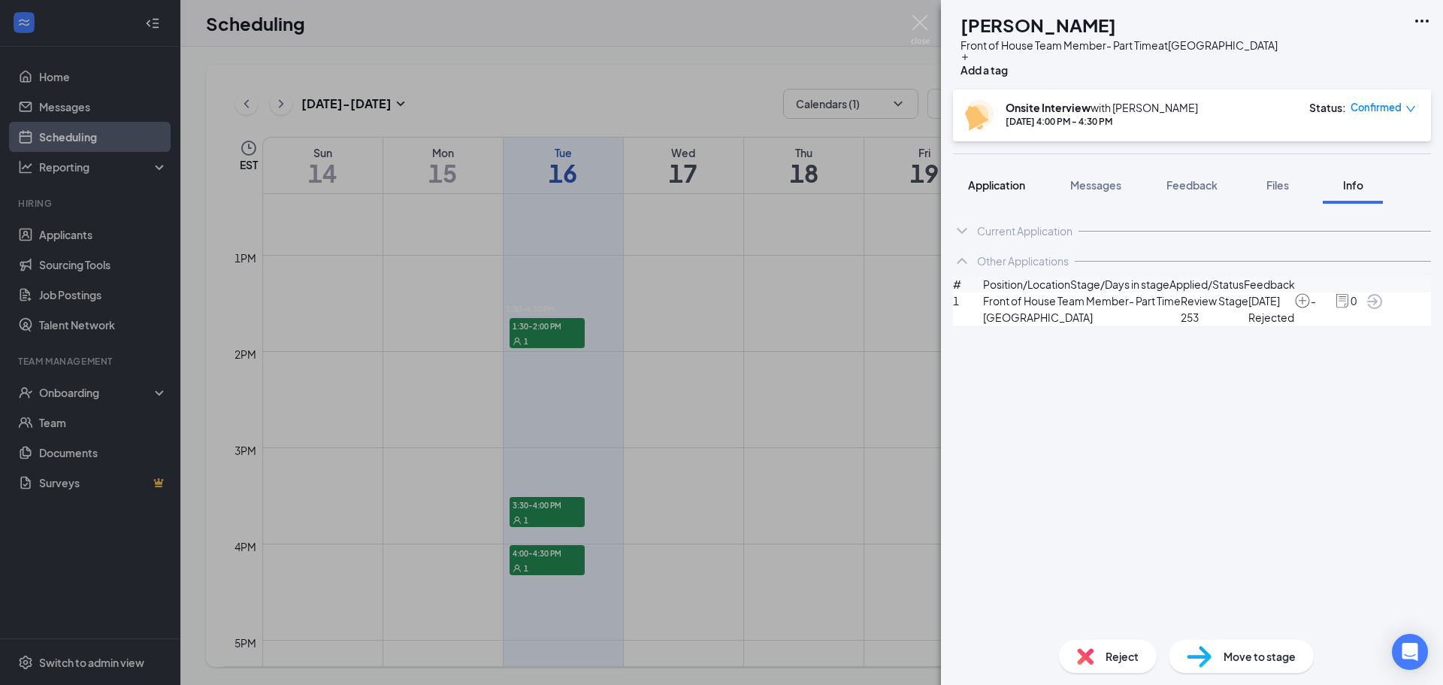
click at [995, 190] on span "Application" at bounding box center [996, 185] width 57 height 14
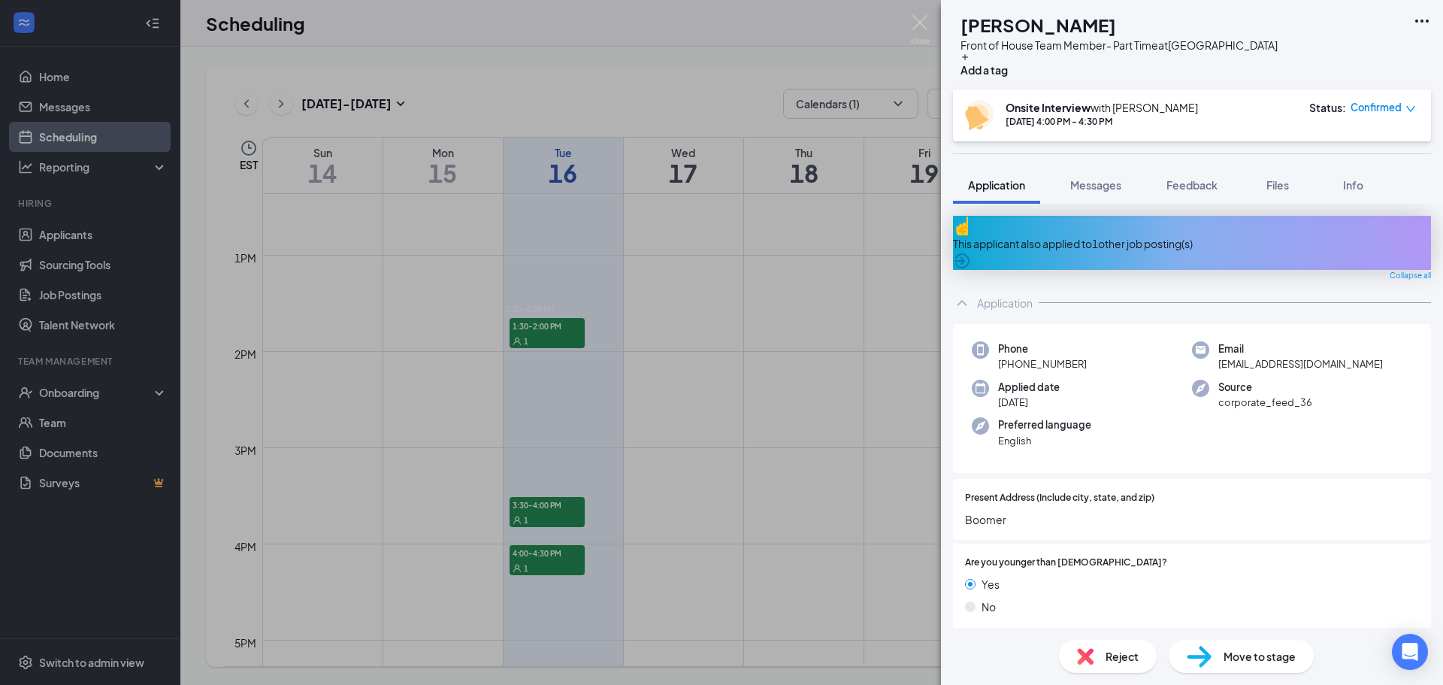
click at [1060, 240] on div "This applicant also applied to 1 other job posting(s)" at bounding box center [1192, 243] width 478 height 54
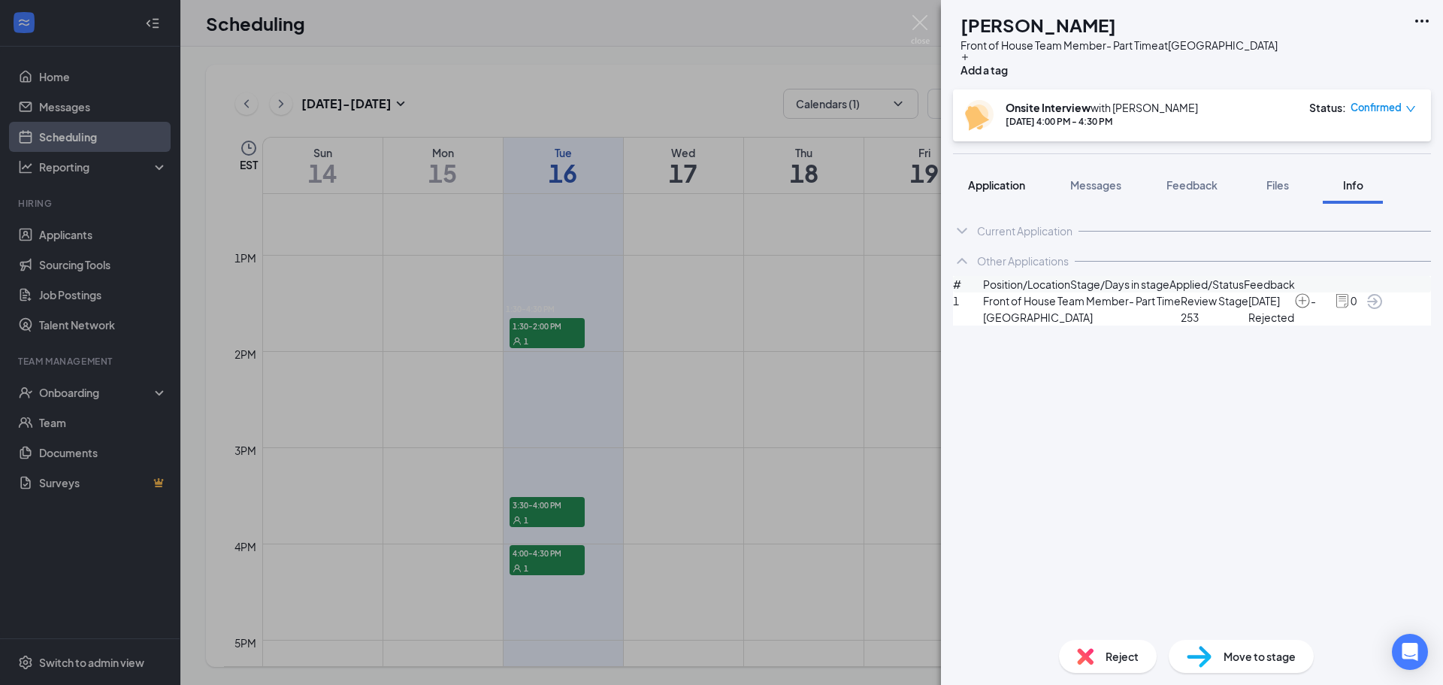
click at [1009, 166] on button "Application" at bounding box center [996, 185] width 87 height 38
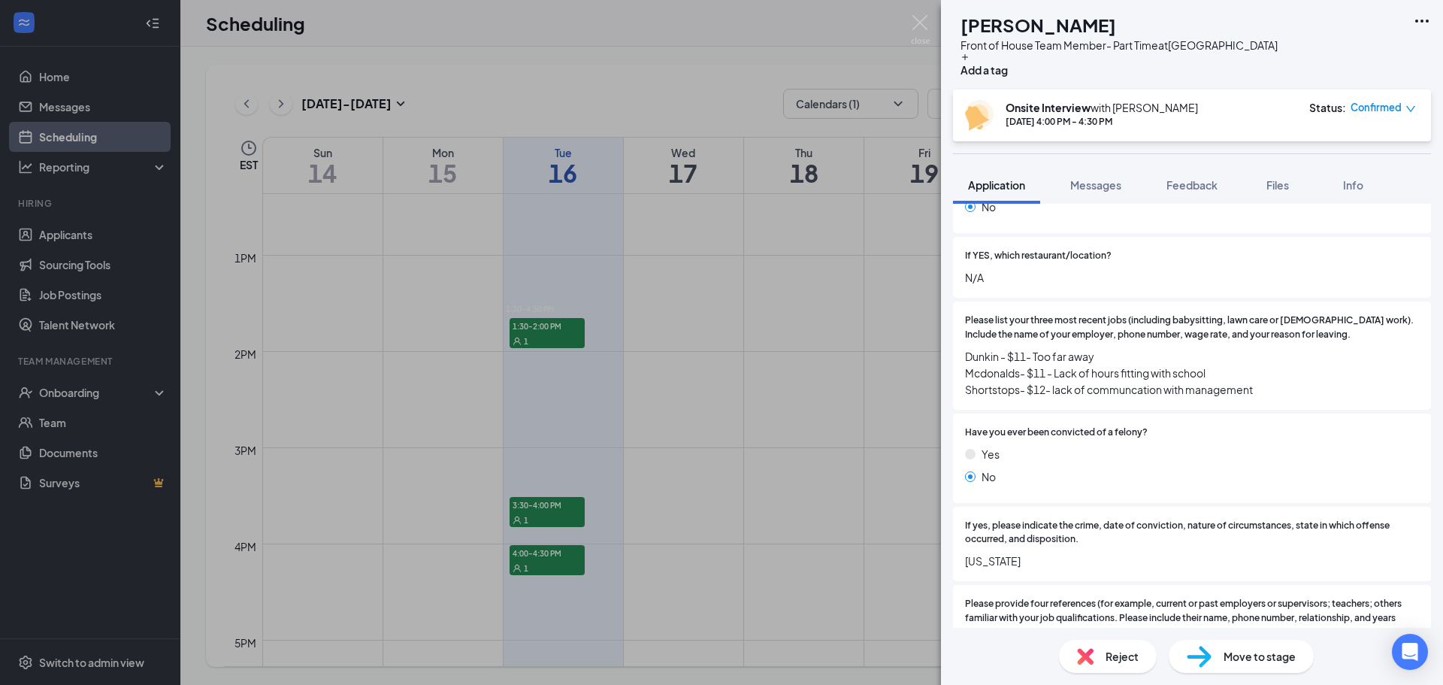
scroll to position [751, 0]
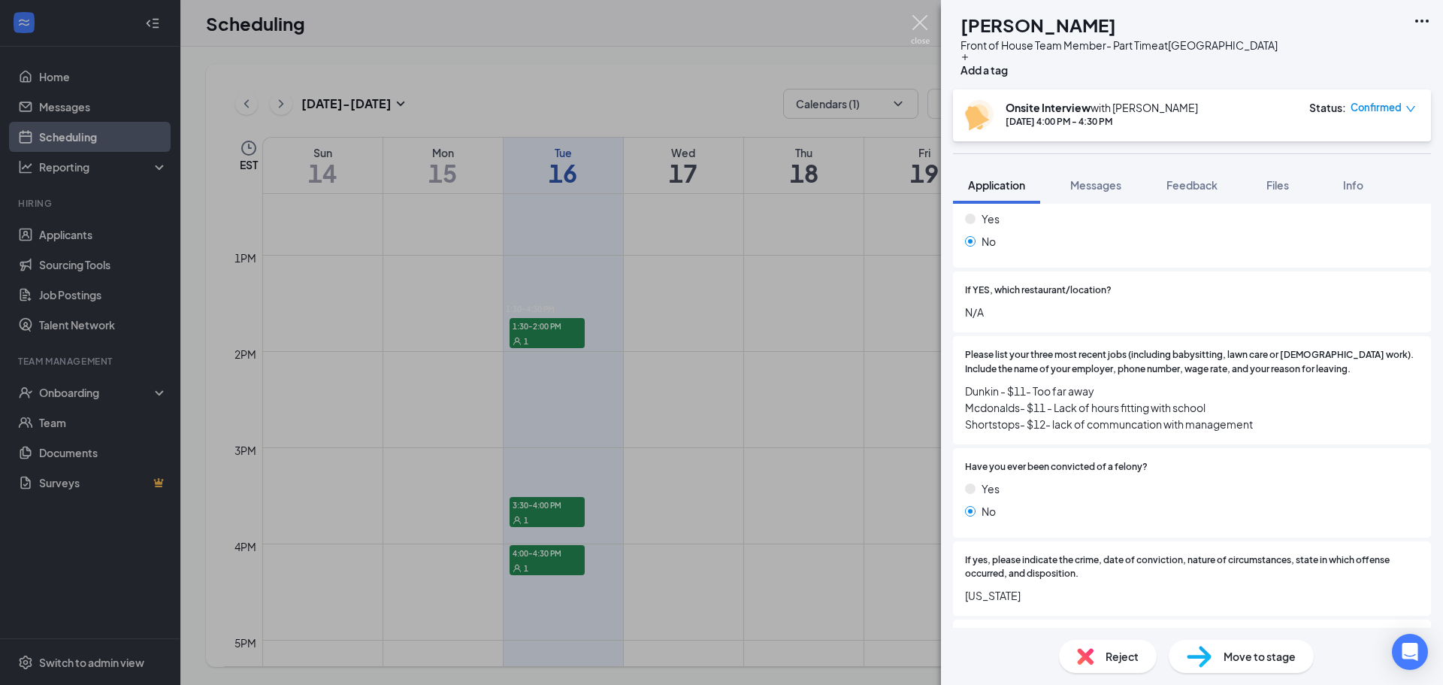
click at [920, 19] on img at bounding box center [920, 29] width 19 height 29
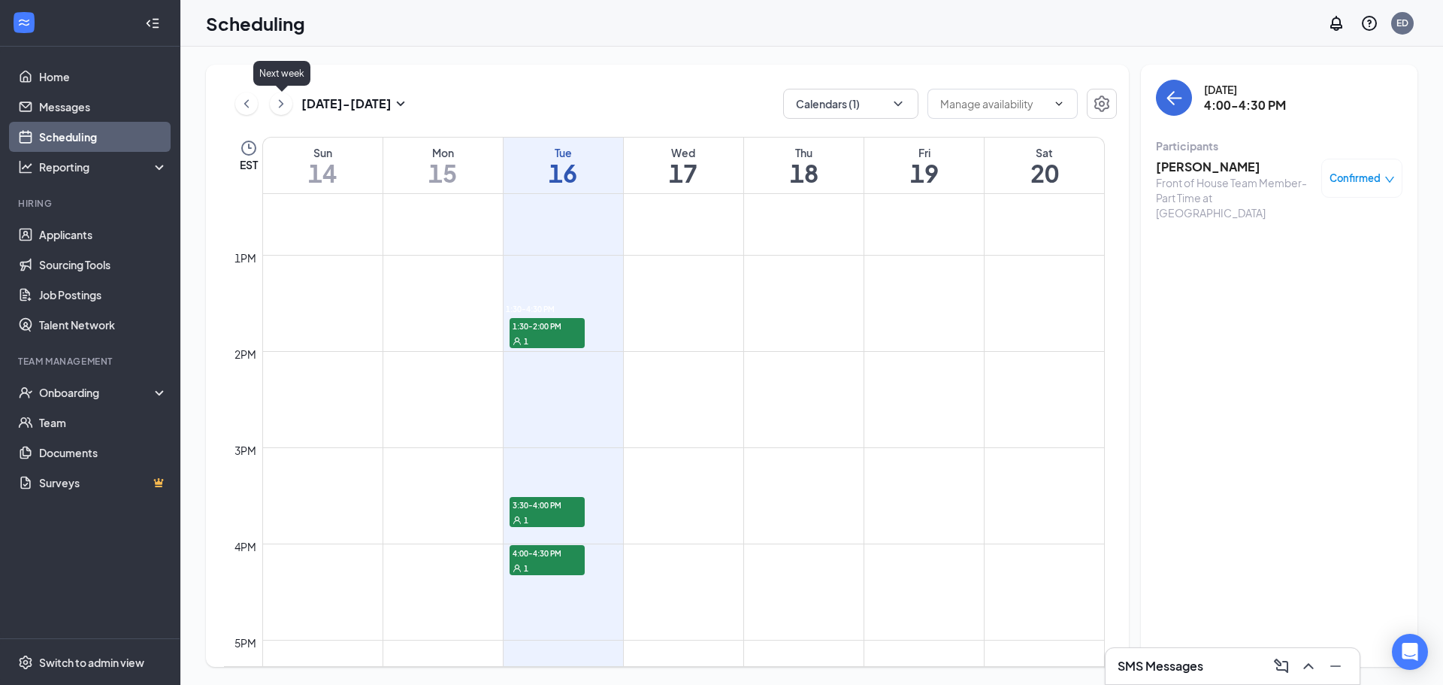
click at [275, 107] on icon "ChevronRight" at bounding box center [281, 104] width 15 height 18
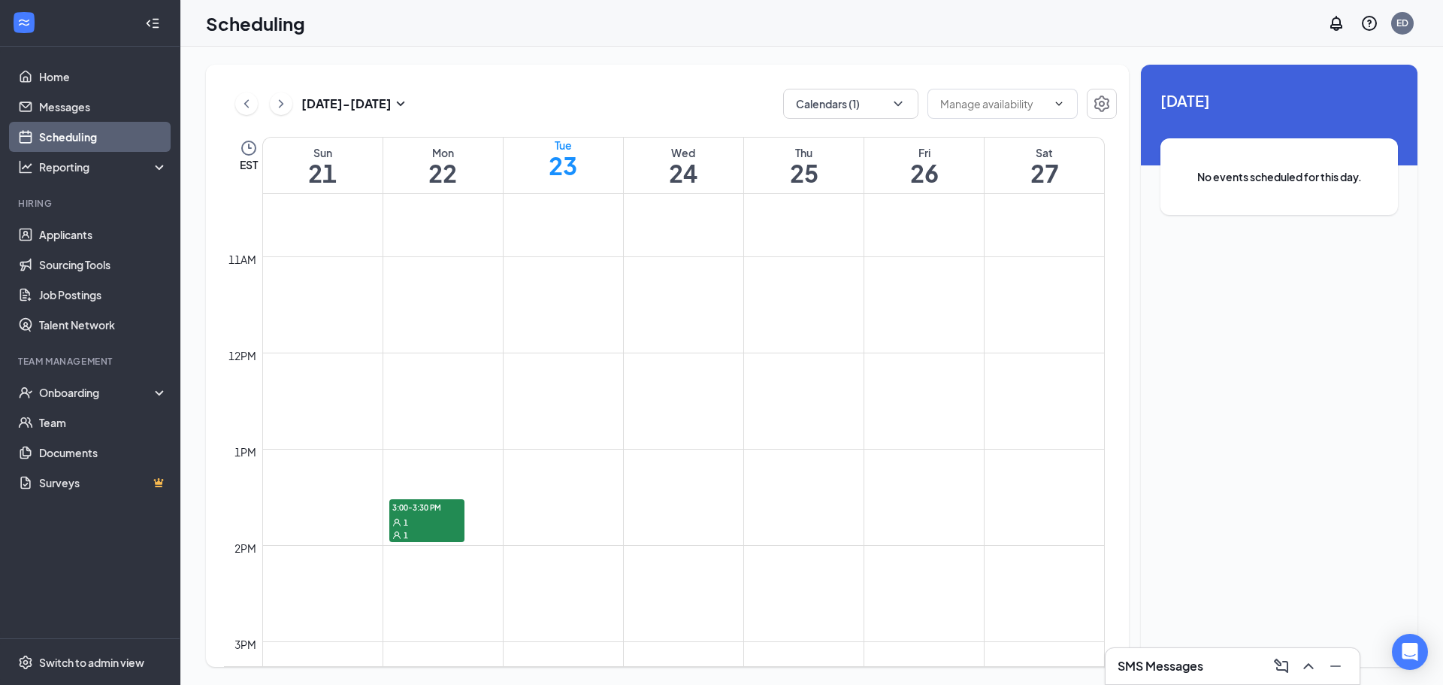
scroll to position [814, 0]
click at [424, 277] on div at bounding box center [424, 261] width 0 height 30
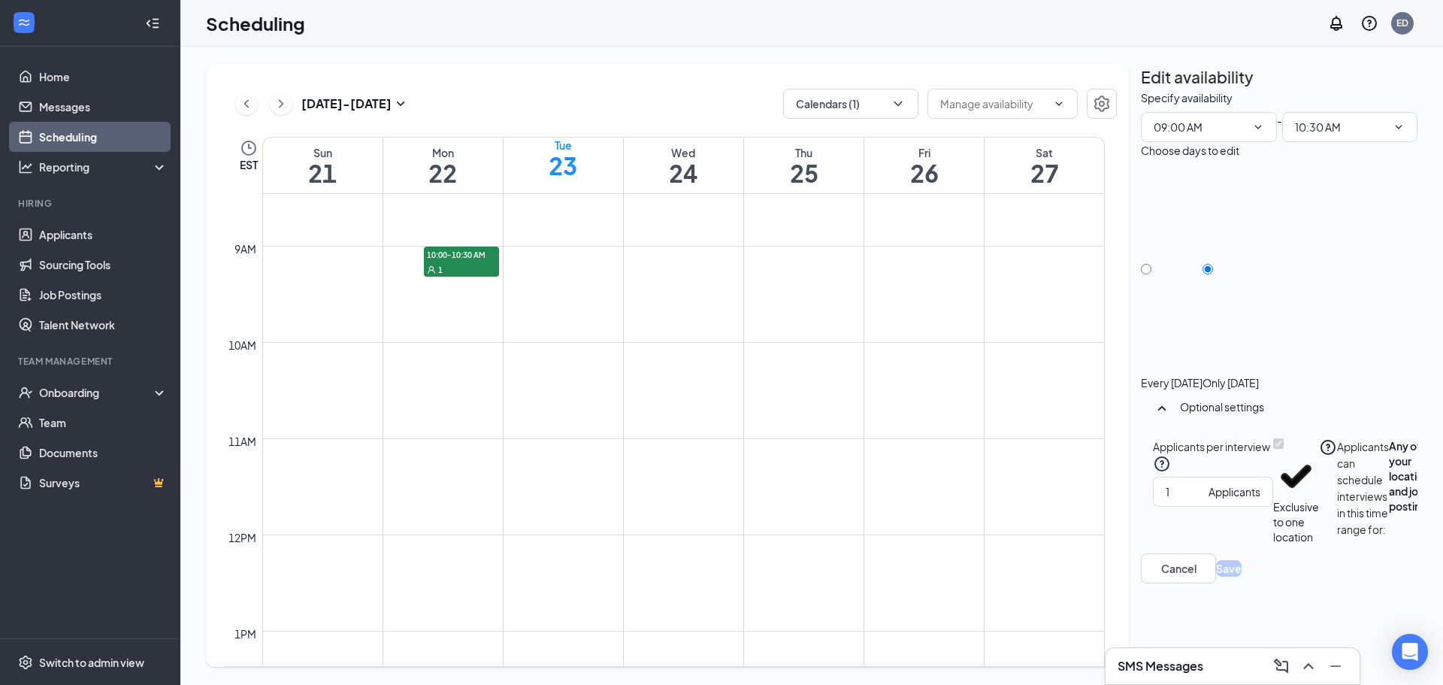
click at [437, 277] on div "1" at bounding box center [461, 268] width 75 height 15
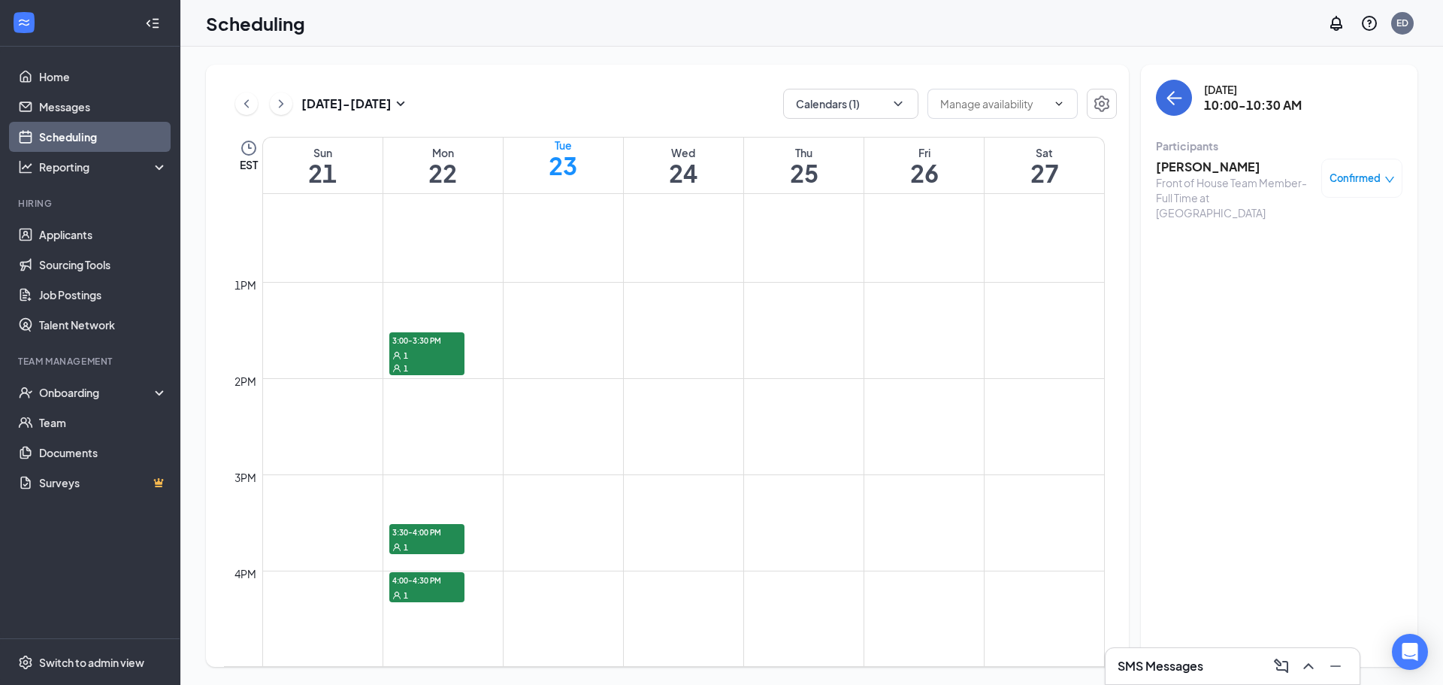
scroll to position [1190, 0]
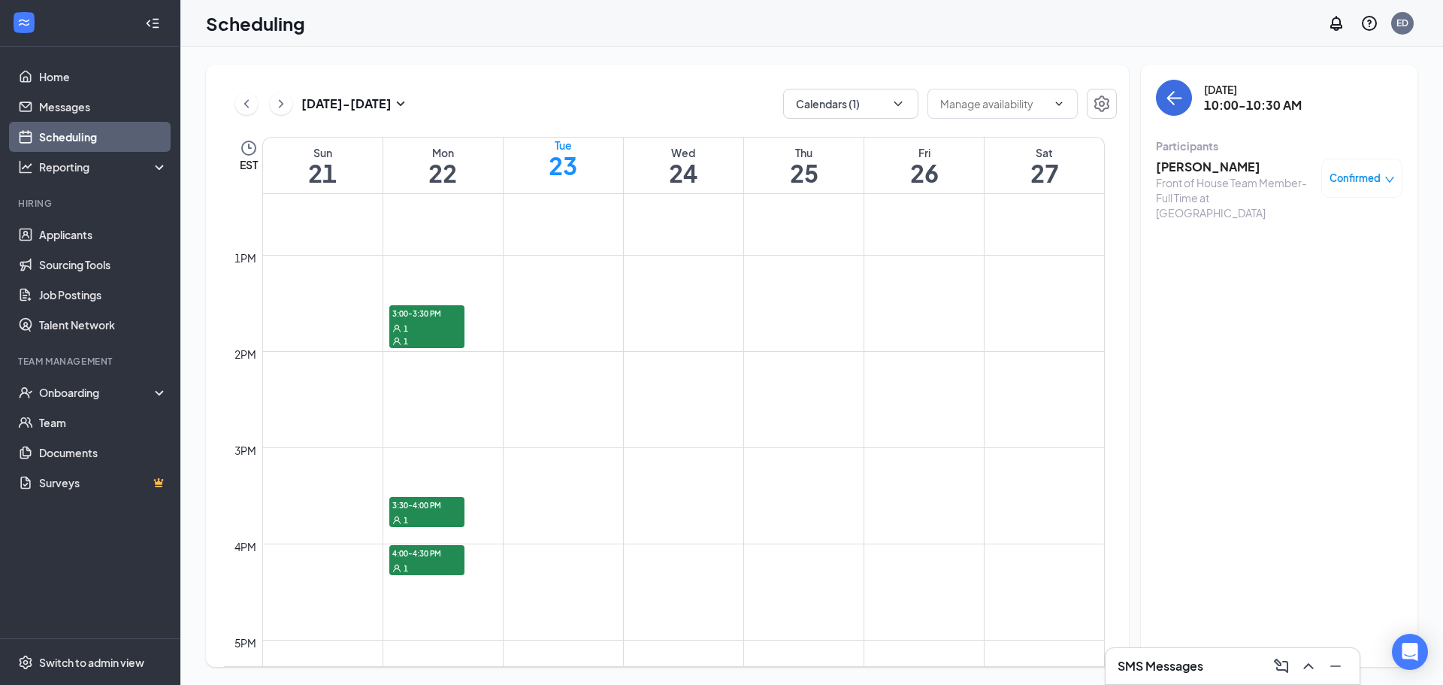
click at [458, 339] on div "1" at bounding box center [426, 340] width 75 height 15
click at [435, 335] on div "1" at bounding box center [426, 327] width 75 height 15
click at [431, 519] on div "1" at bounding box center [426, 519] width 75 height 15
click at [443, 565] on div "1" at bounding box center [426, 567] width 75 height 15
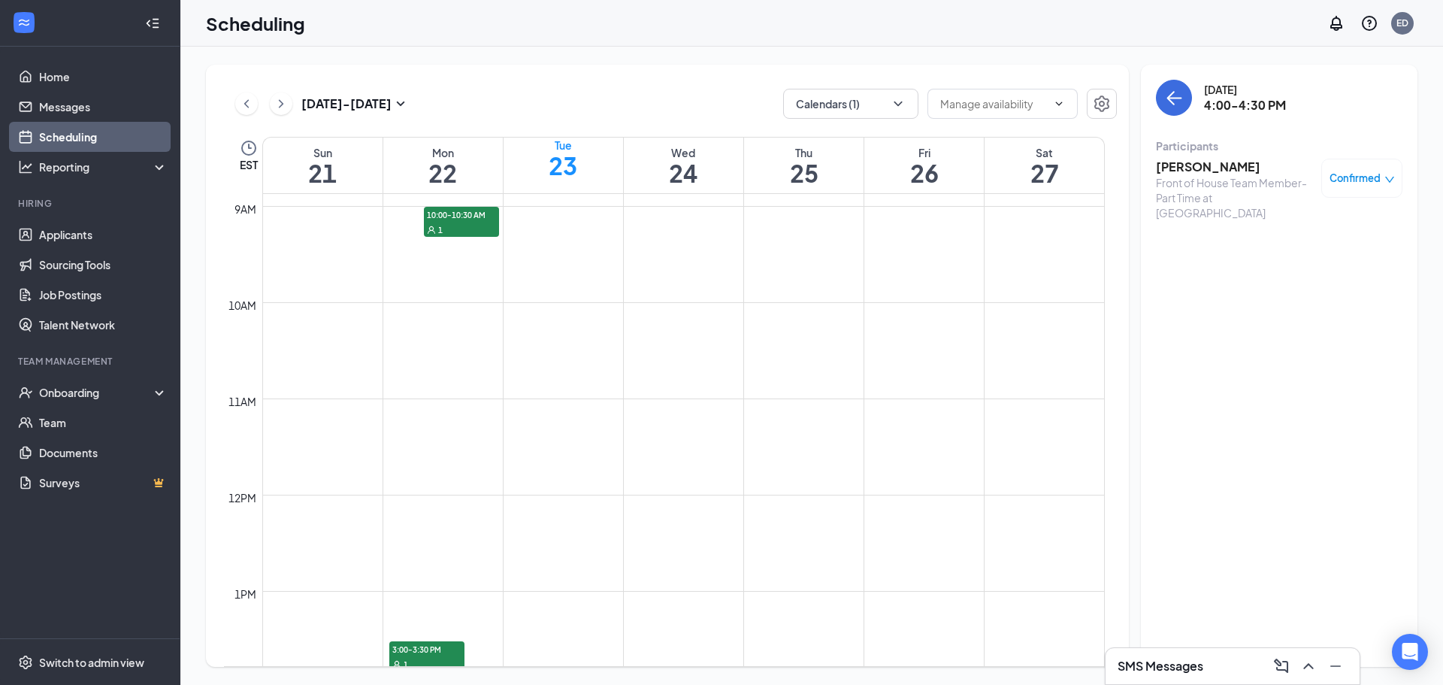
scroll to position [814, 0]
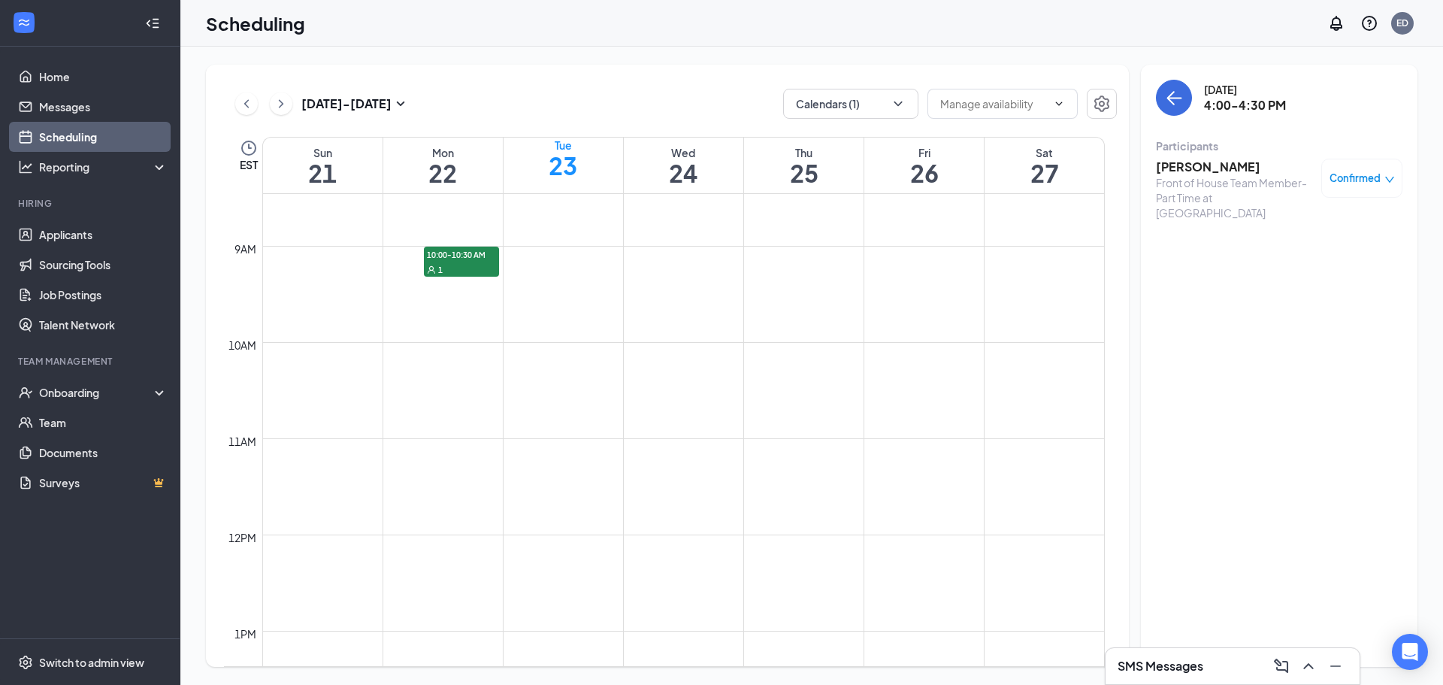
click at [443, 277] on div "1" at bounding box center [461, 268] width 75 height 15
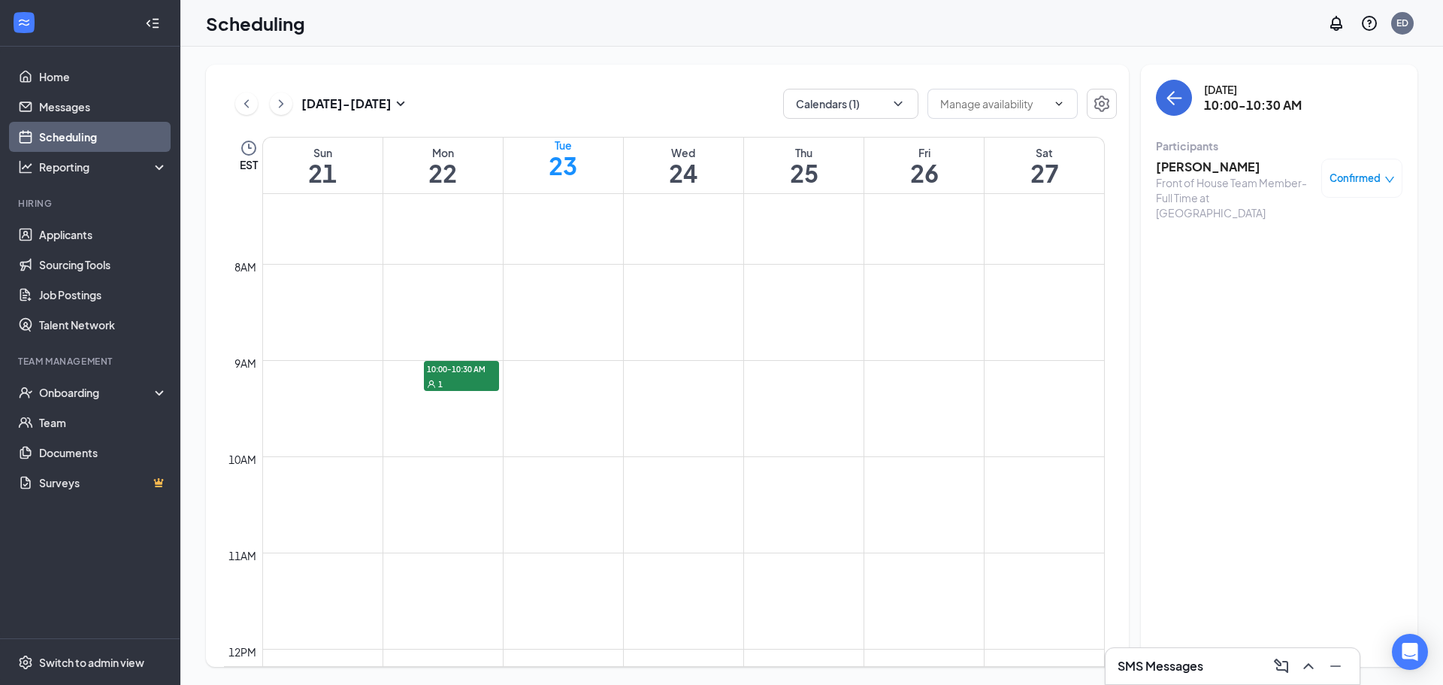
scroll to position [484, 0]
